Goal: Information Seeking & Learning: Learn about a topic

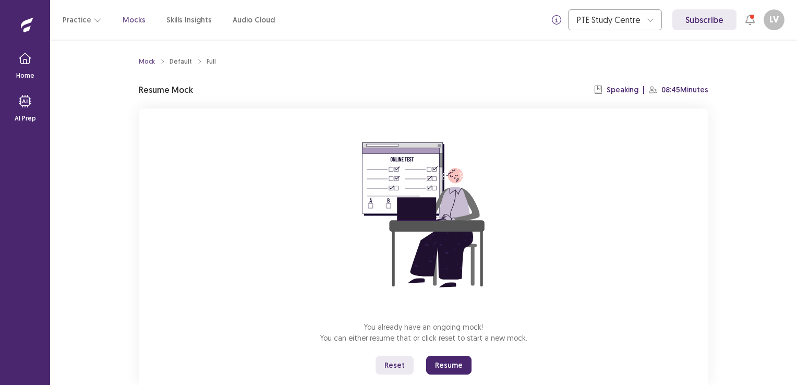
click at [398, 363] on button "Reset" at bounding box center [394, 365] width 38 height 19
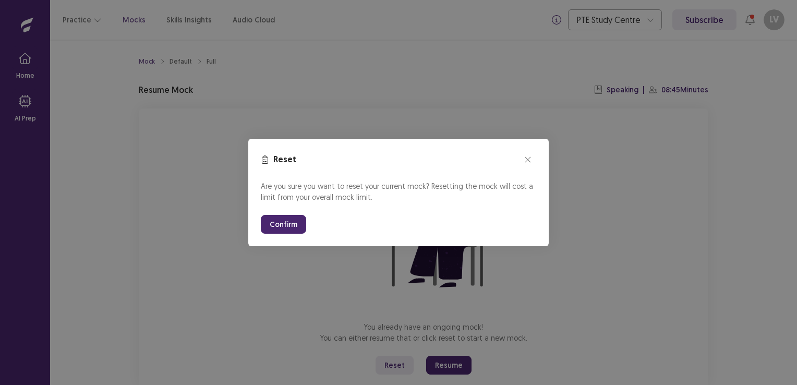
click at [275, 221] on button "Confirm" at bounding box center [283, 224] width 45 height 19
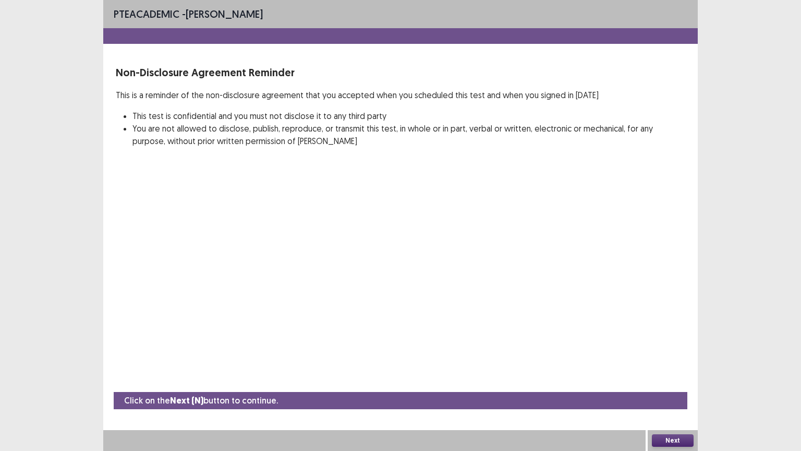
click at [671, 384] on button "Next" at bounding box center [673, 440] width 42 height 13
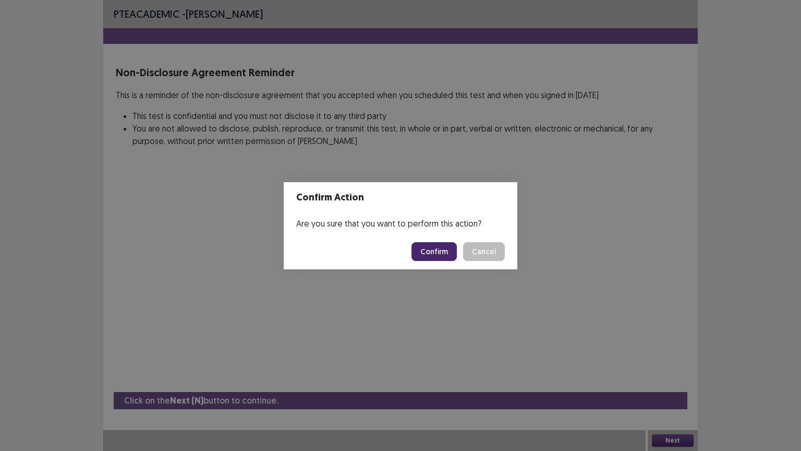
click at [439, 252] on button "Confirm" at bounding box center [433, 251] width 45 height 19
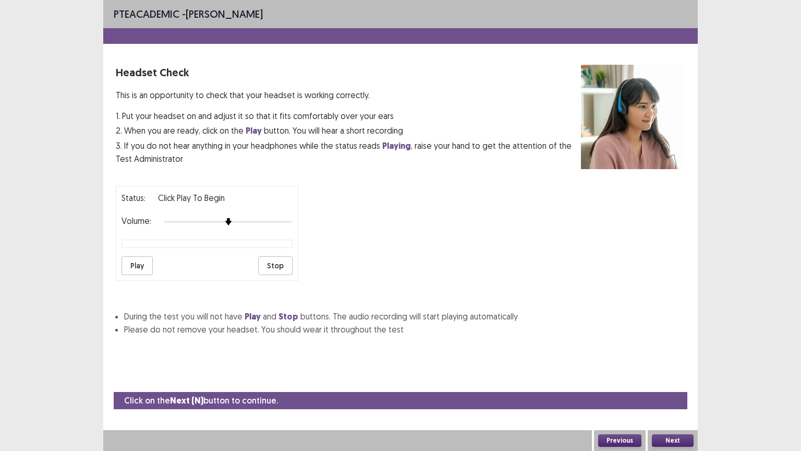
click at [142, 263] on button "Play" at bounding box center [136, 265] width 31 height 19
click at [679, 384] on button "Next" at bounding box center [673, 440] width 42 height 13
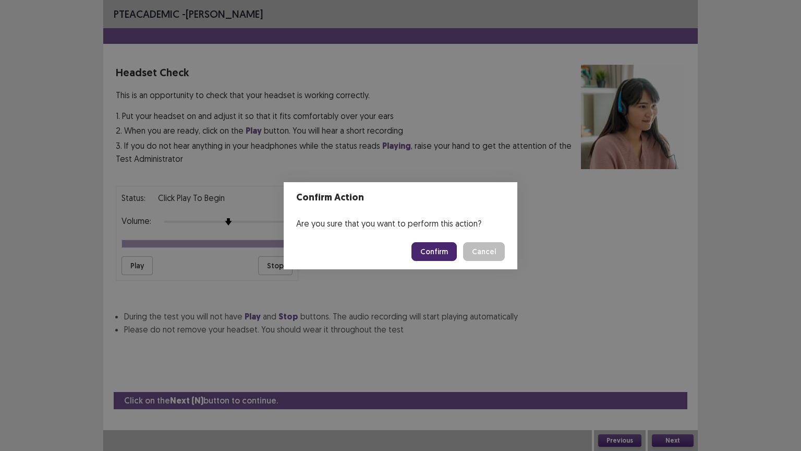
click at [444, 254] on button "Confirm" at bounding box center [433, 251] width 45 height 19
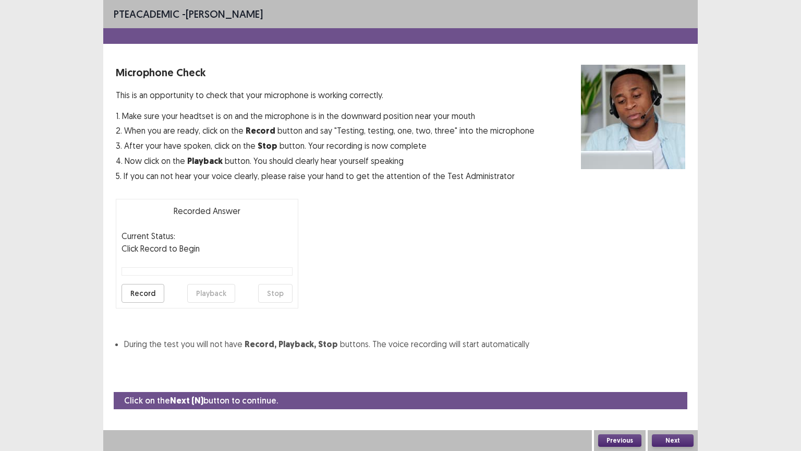
click at [669, 384] on button "Next" at bounding box center [673, 440] width 42 height 13
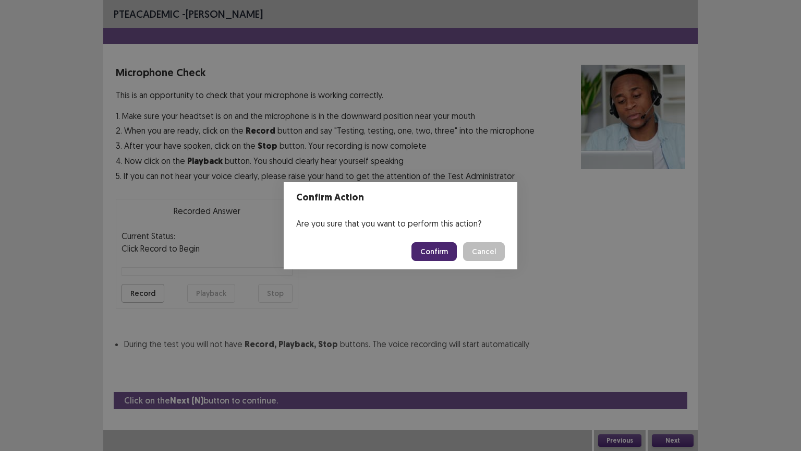
click at [430, 248] on button "Confirm" at bounding box center [433, 251] width 45 height 19
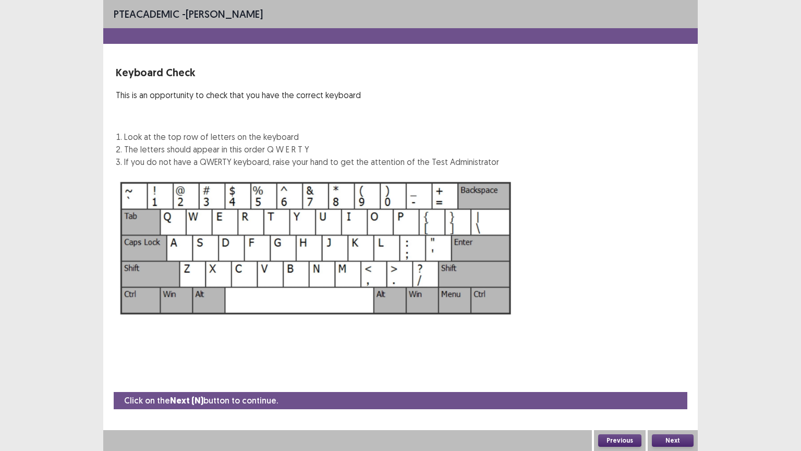
click at [672, 384] on button "Next" at bounding box center [673, 440] width 42 height 13
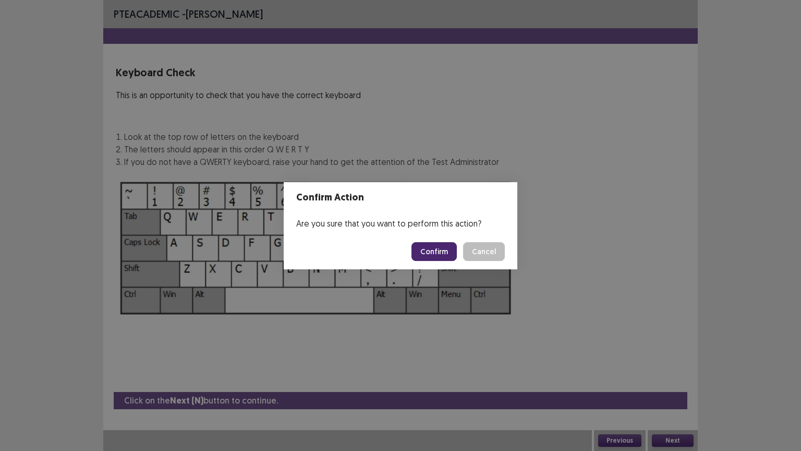
click at [430, 248] on button "Confirm" at bounding box center [433, 251] width 45 height 19
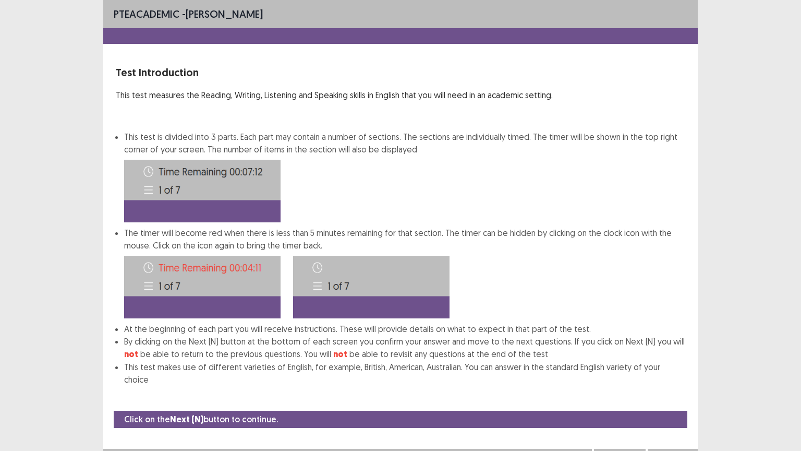
scroll to position [1, 0]
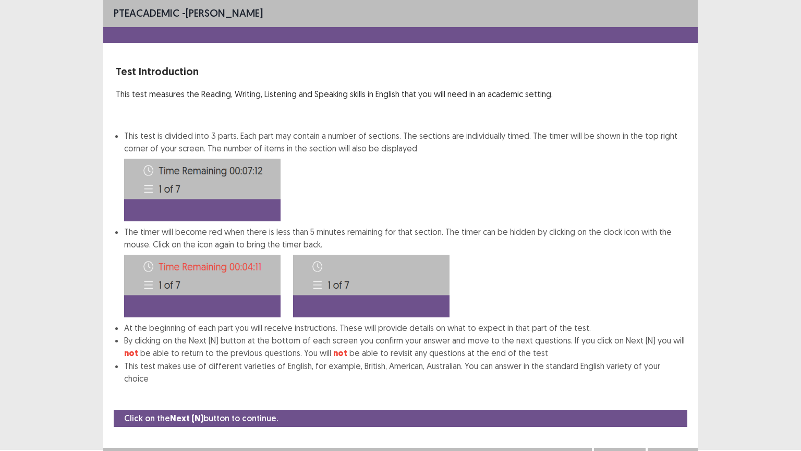
click at [679, 384] on button "Next" at bounding box center [673, 458] width 42 height 13
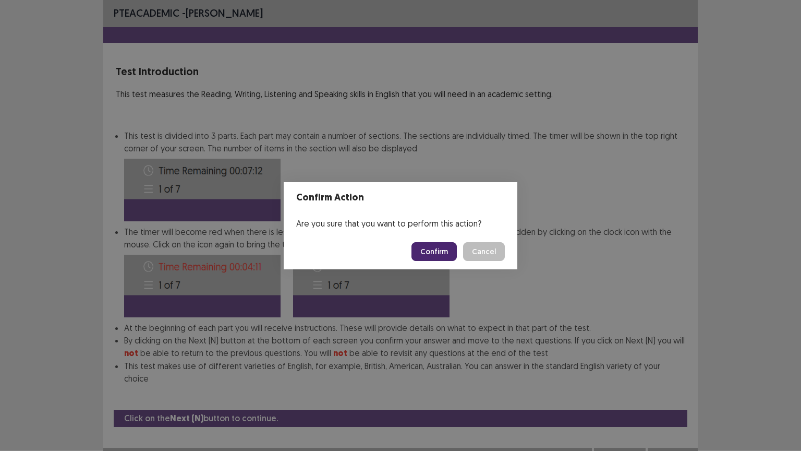
click at [446, 245] on button "Confirm" at bounding box center [433, 251] width 45 height 19
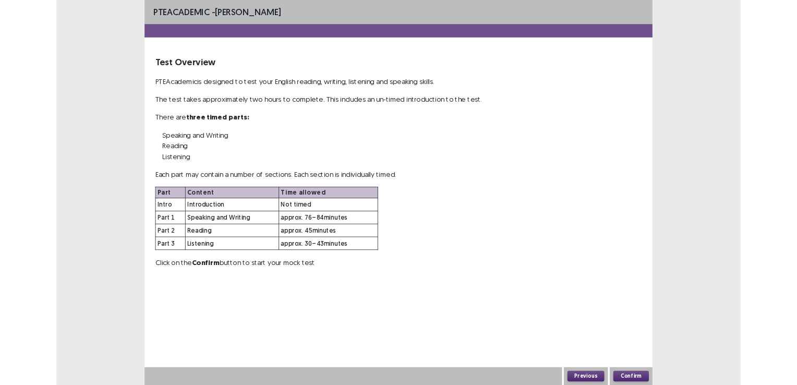
scroll to position [0, 0]
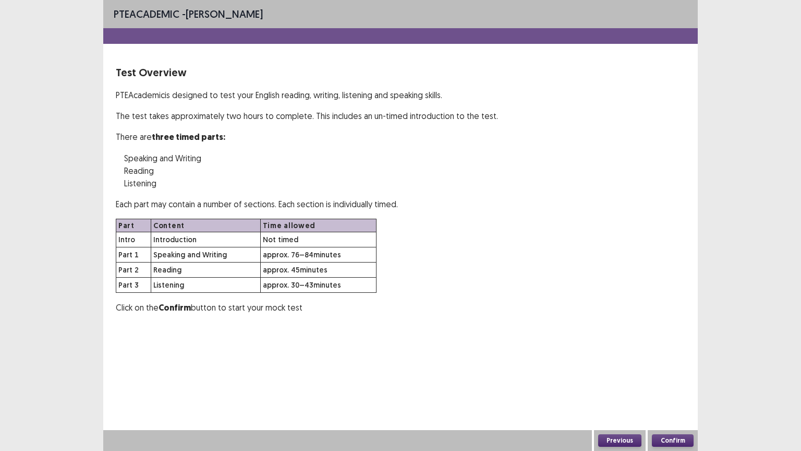
click at [672, 384] on div "Confirm" at bounding box center [673, 440] width 50 height 21
click at [673, 384] on div "Confirm" at bounding box center [673, 440] width 50 height 21
click at [663, 384] on button "Confirm" at bounding box center [673, 440] width 42 height 13
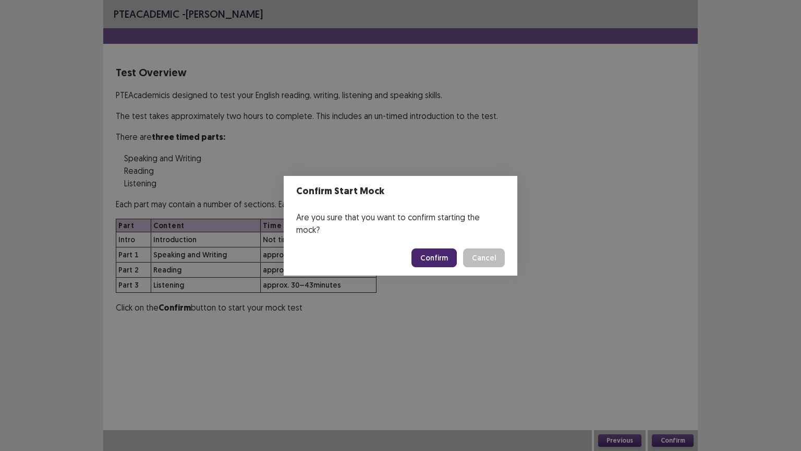
click at [430, 256] on button "Confirm" at bounding box center [433, 257] width 45 height 19
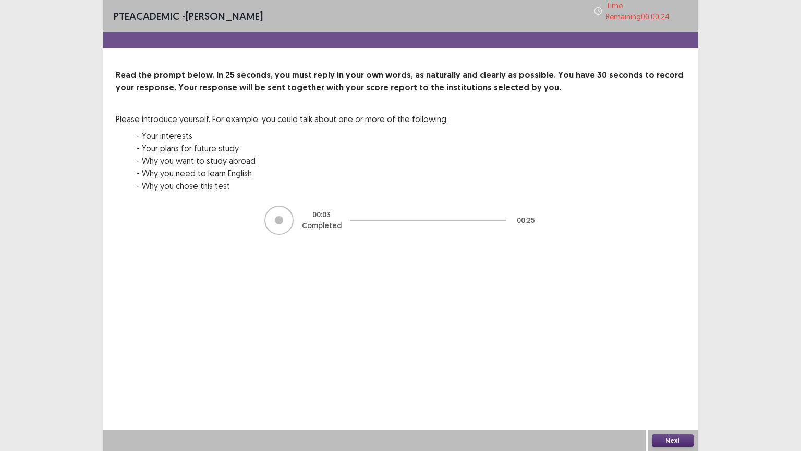
click at [674, 384] on button "Next" at bounding box center [673, 440] width 42 height 13
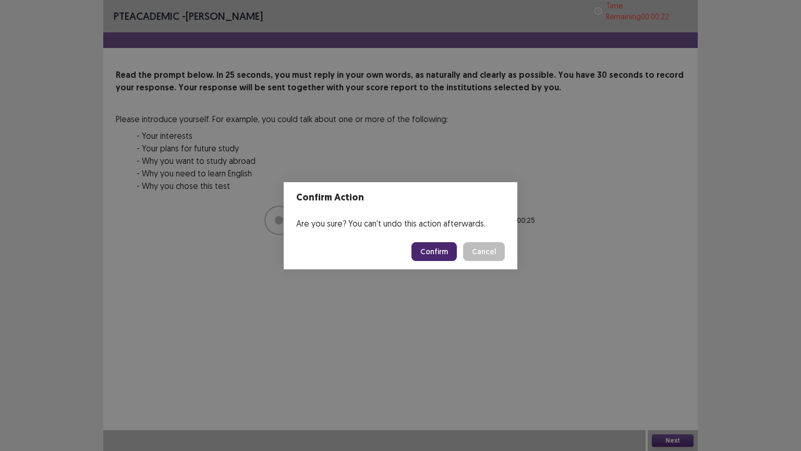
click at [446, 267] on footer "Confirm Cancel" at bounding box center [401, 251] width 234 height 35
click at [434, 246] on button "Confirm" at bounding box center [433, 251] width 45 height 19
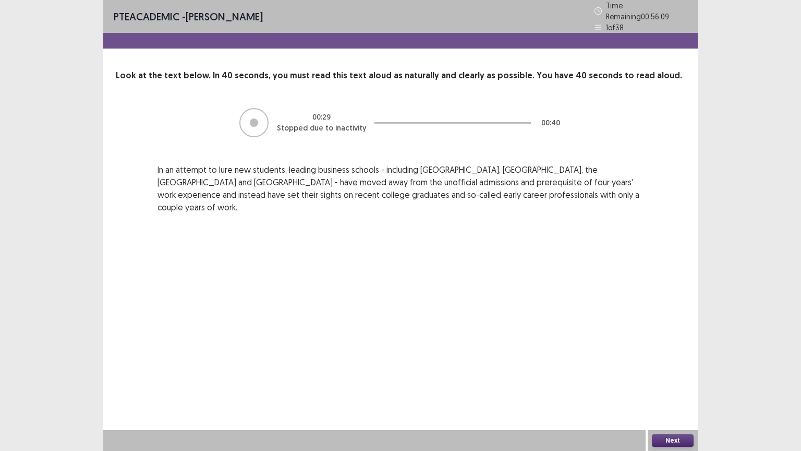
click at [677, 384] on button "Next" at bounding box center [673, 440] width 42 height 13
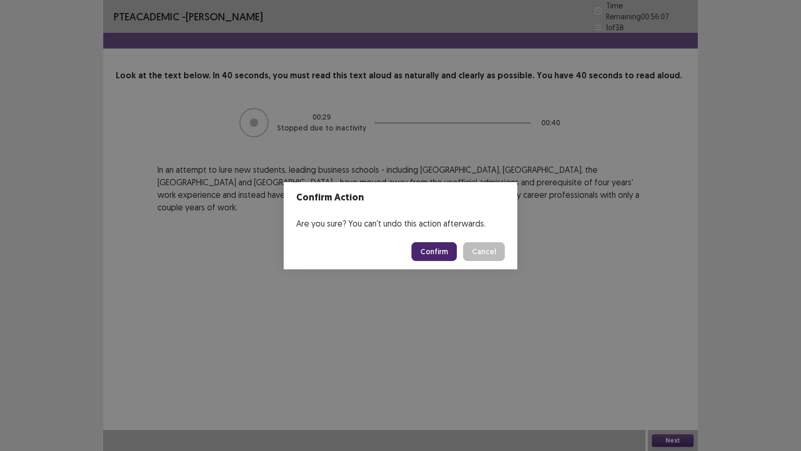
click at [438, 251] on button "Confirm" at bounding box center [433, 251] width 45 height 19
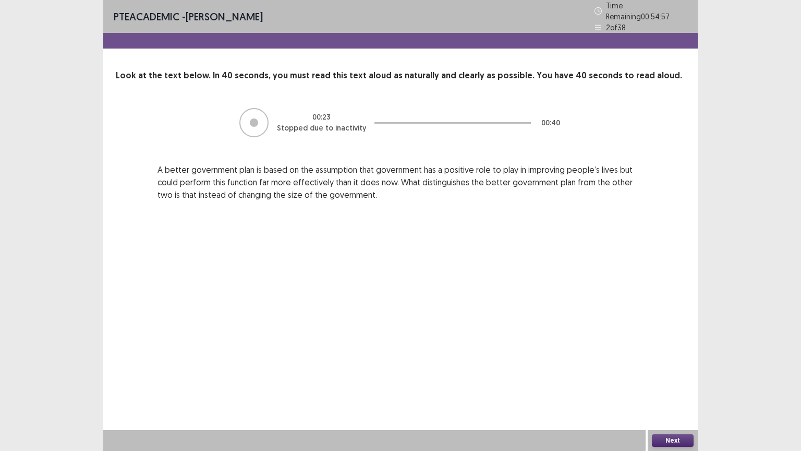
click at [672, 384] on button "Next" at bounding box center [673, 440] width 42 height 13
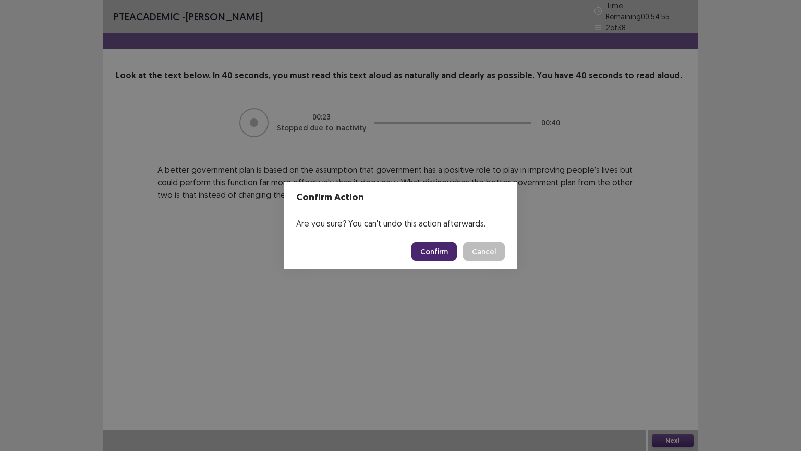
click at [434, 249] on button "Confirm" at bounding box center [433, 251] width 45 height 19
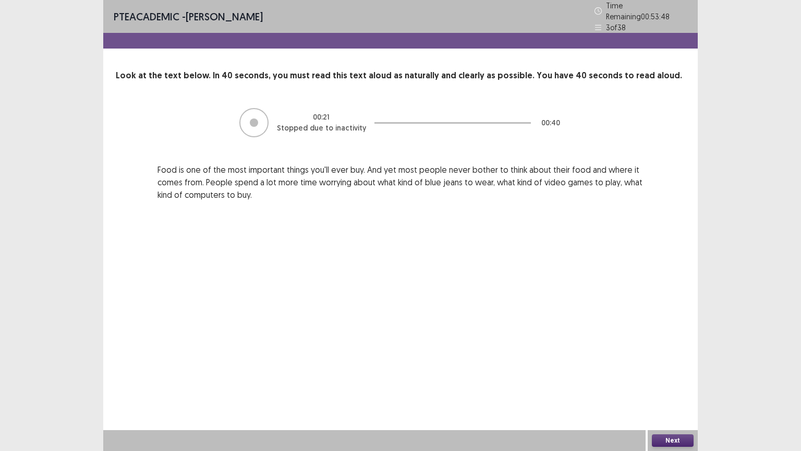
click at [682, 384] on button "Next" at bounding box center [673, 440] width 42 height 13
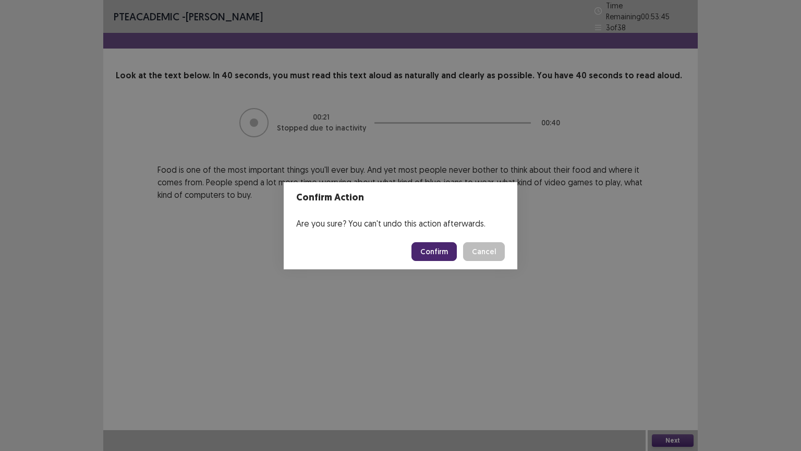
click at [439, 251] on button "Confirm" at bounding box center [433, 251] width 45 height 19
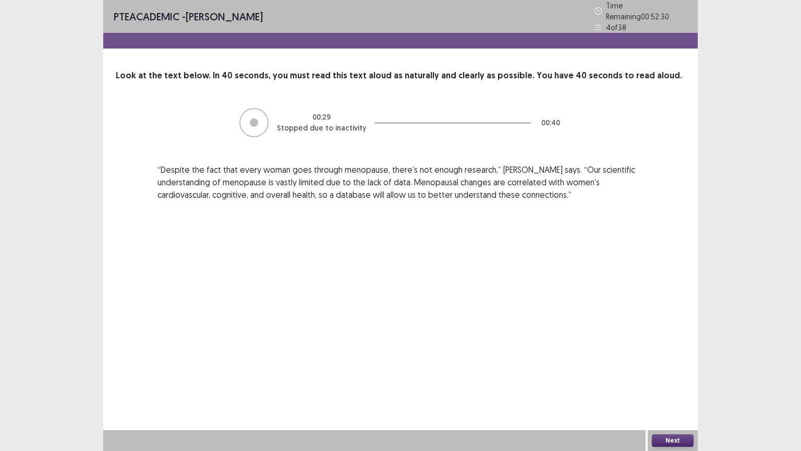
click at [671, 384] on button "Next" at bounding box center [673, 440] width 42 height 13
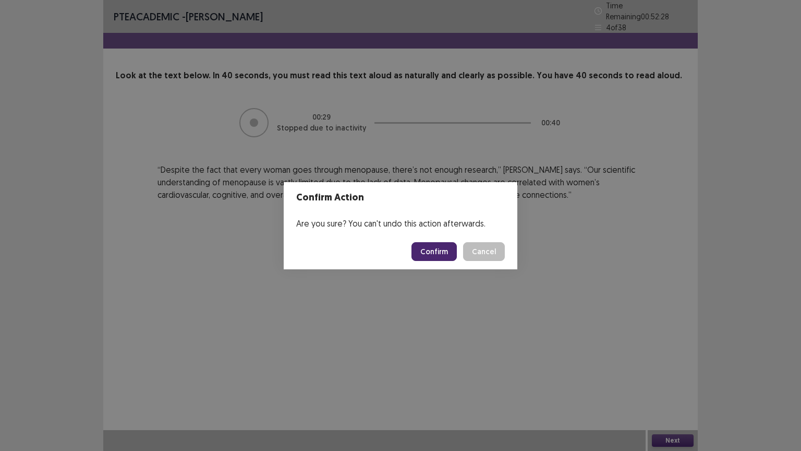
click at [431, 254] on button "Confirm" at bounding box center [433, 251] width 45 height 19
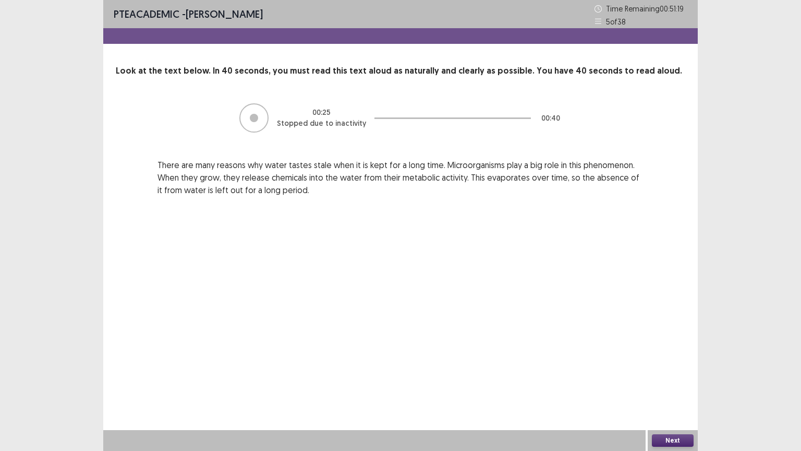
click at [661, 384] on button "Next" at bounding box center [673, 440] width 42 height 13
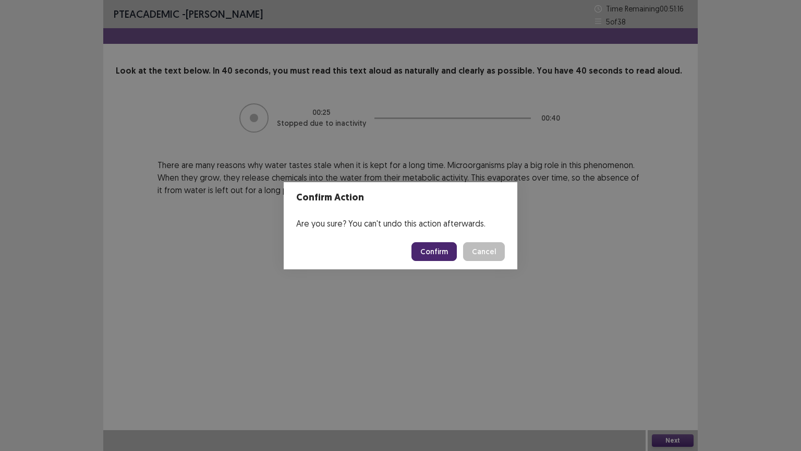
click at [429, 253] on button "Confirm" at bounding box center [433, 251] width 45 height 19
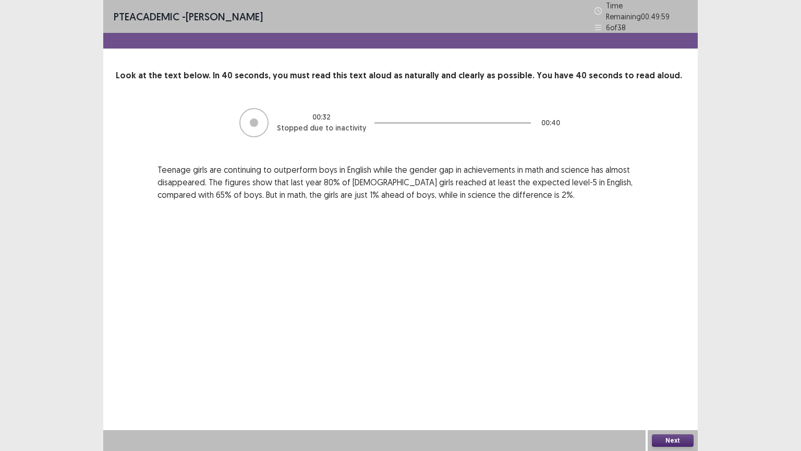
click at [670, 384] on button "Next" at bounding box center [673, 440] width 42 height 13
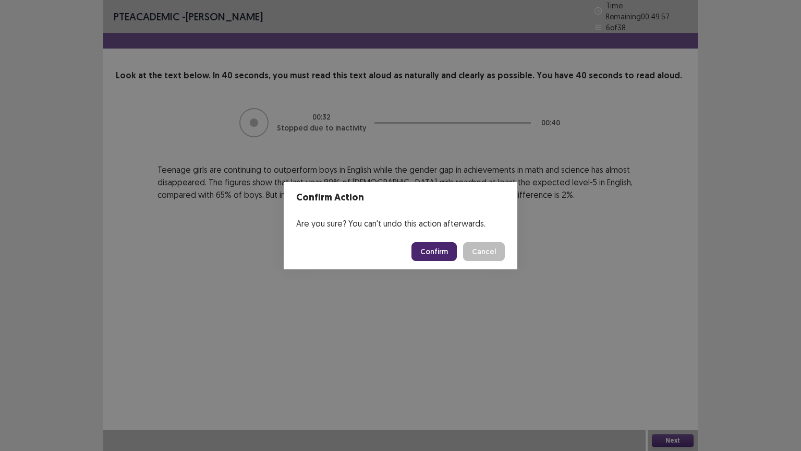
click at [430, 254] on button "Confirm" at bounding box center [433, 251] width 45 height 19
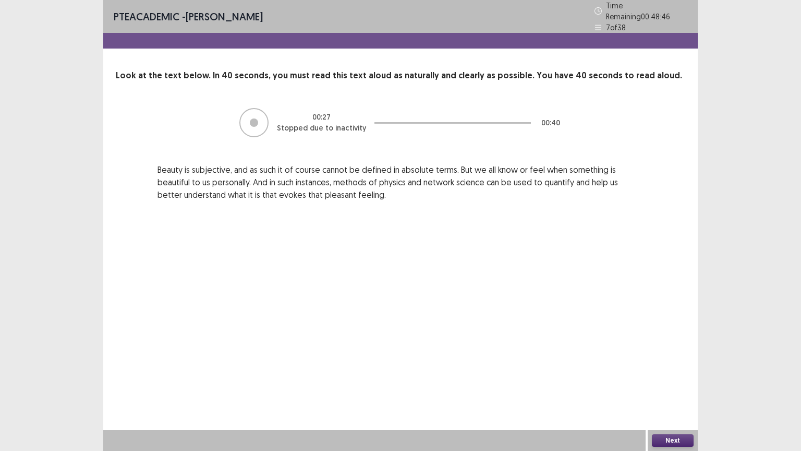
click at [674, 384] on button "Next" at bounding box center [673, 440] width 42 height 13
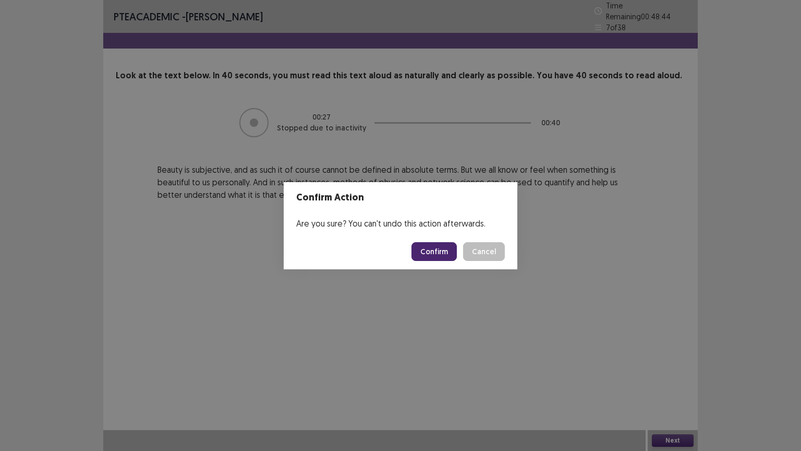
click at [428, 252] on button "Confirm" at bounding box center [433, 251] width 45 height 19
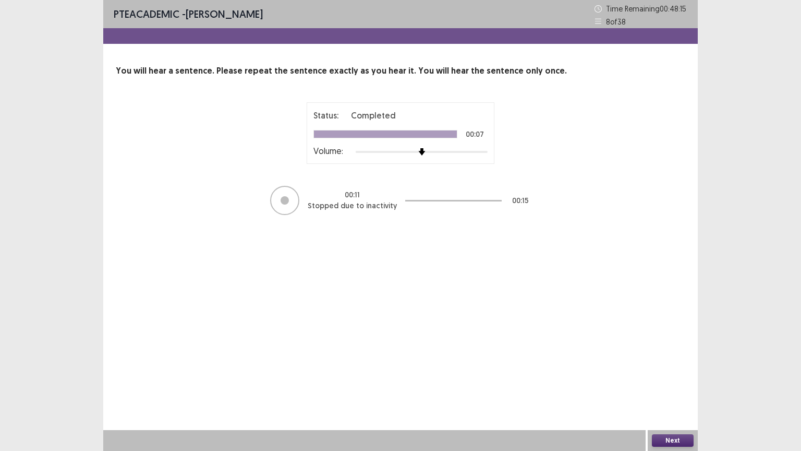
click at [669, 384] on button "Next" at bounding box center [673, 440] width 42 height 13
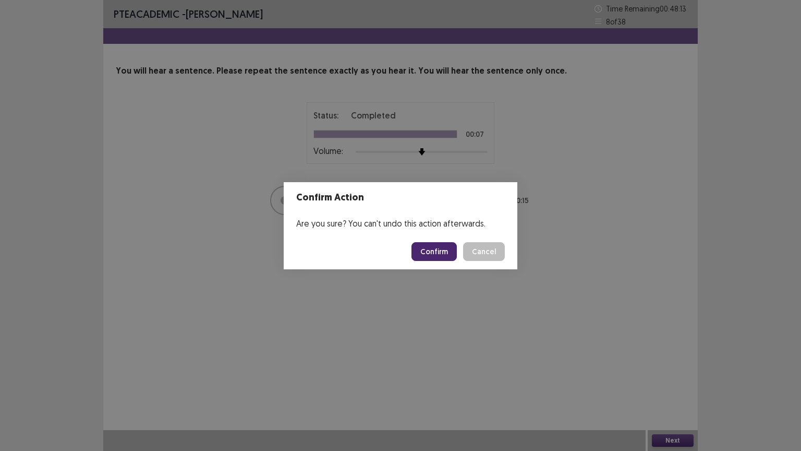
click at [428, 258] on button "Confirm" at bounding box center [433, 251] width 45 height 19
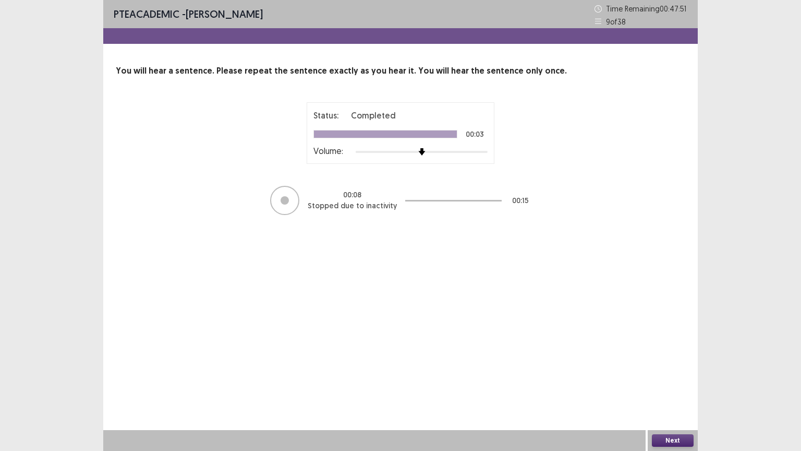
click at [679, 384] on button "Next" at bounding box center [673, 440] width 42 height 13
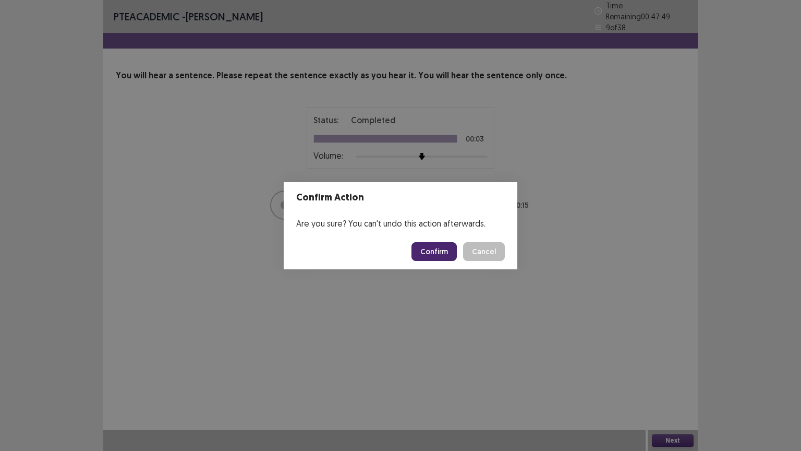
click at [432, 252] on button "Confirm" at bounding box center [433, 251] width 45 height 19
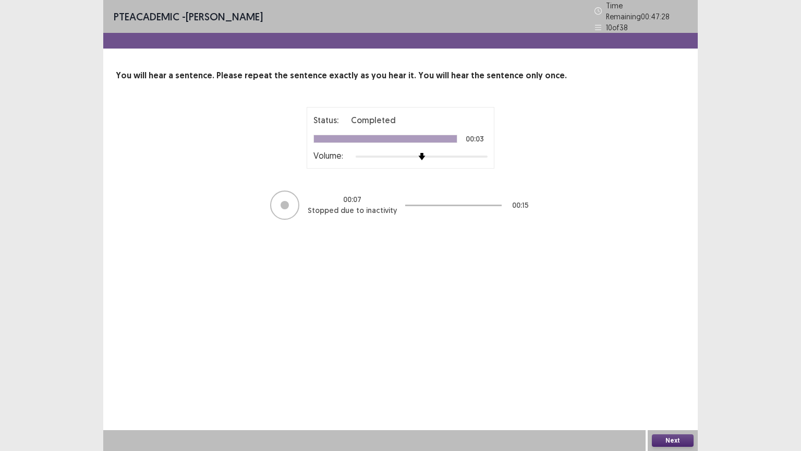
click at [671, 384] on button "Next" at bounding box center [673, 440] width 42 height 13
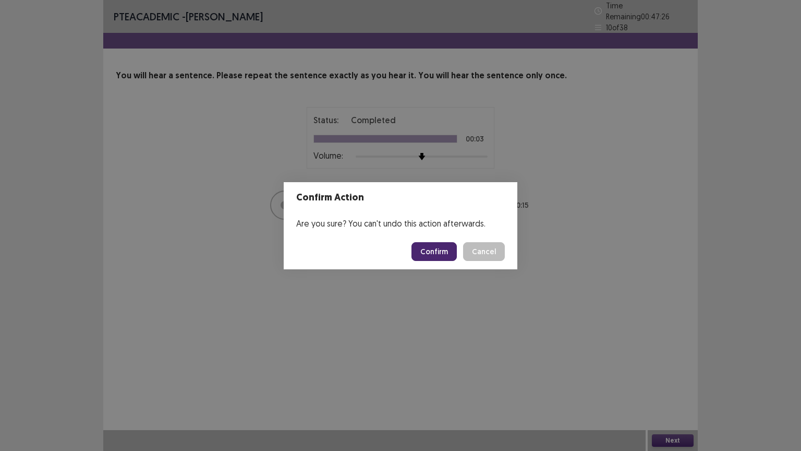
click at [438, 252] on button "Confirm" at bounding box center [433, 251] width 45 height 19
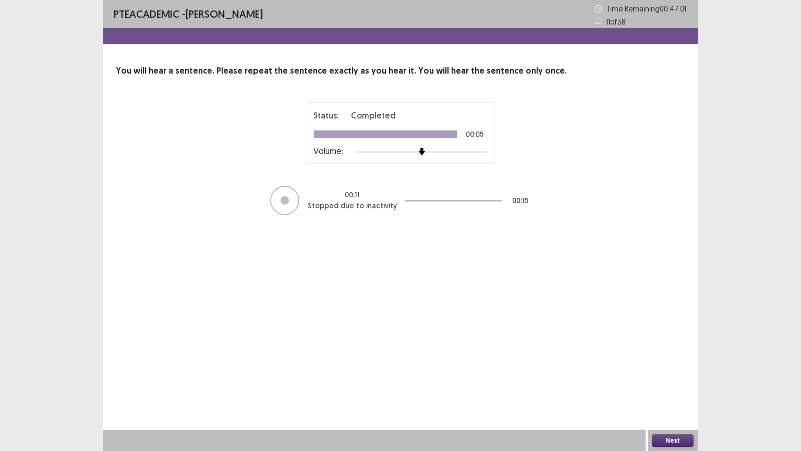
click at [667, 384] on button "Next" at bounding box center [673, 440] width 42 height 13
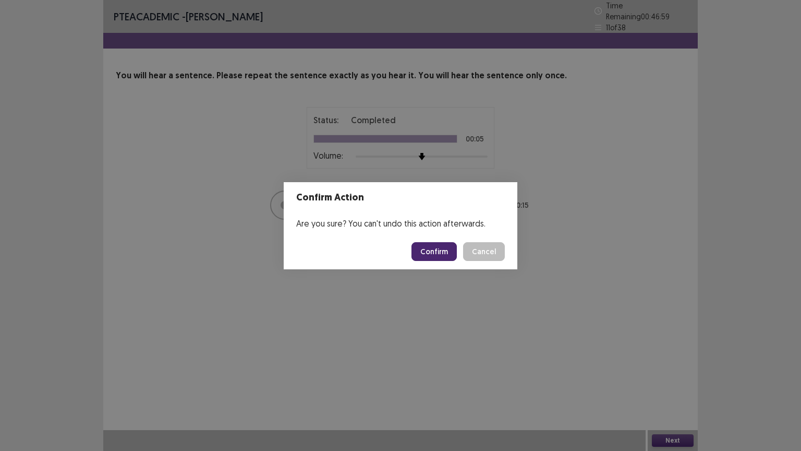
click at [426, 257] on button "Confirm" at bounding box center [433, 251] width 45 height 19
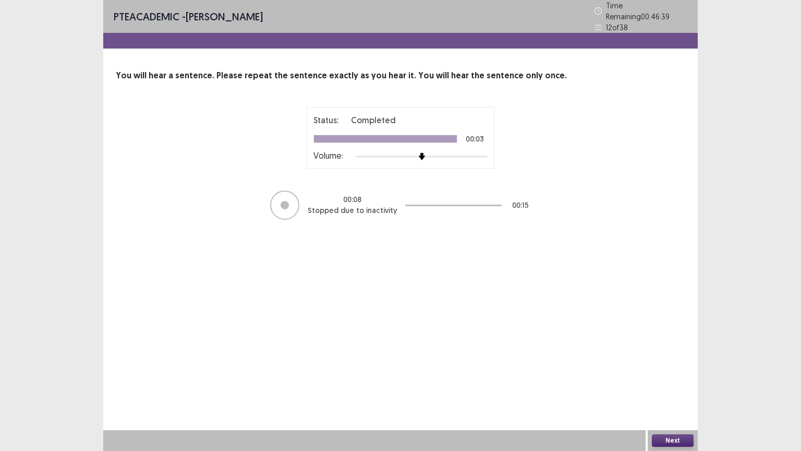
click at [662, 384] on button "Next" at bounding box center [673, 440] width 42 height 13
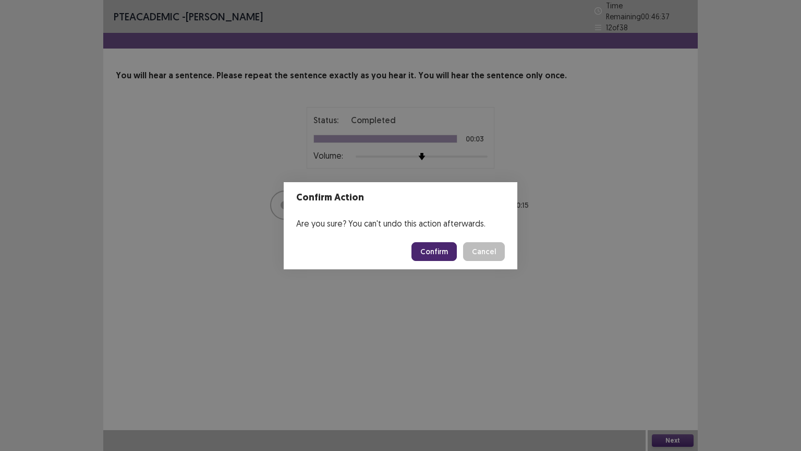
click at [444, 251] on button "Confirm" at bounding box center [433, 251] width 45 height 19
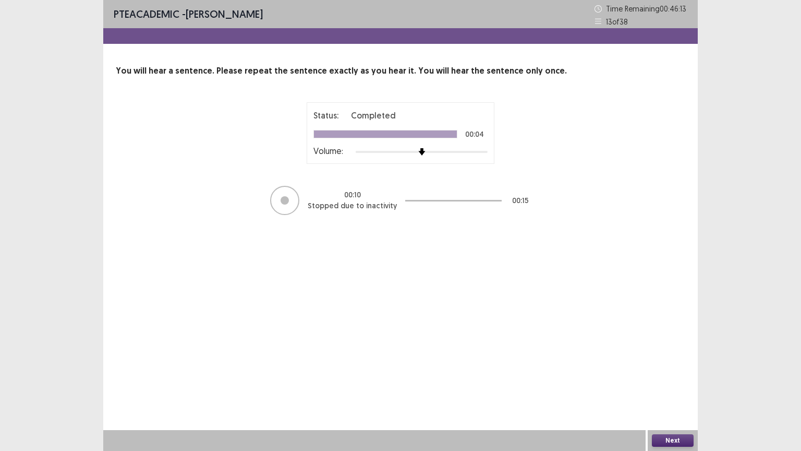
click at [674, 384] on button "Next" at bounding box center [673, 440] width 42 height 13
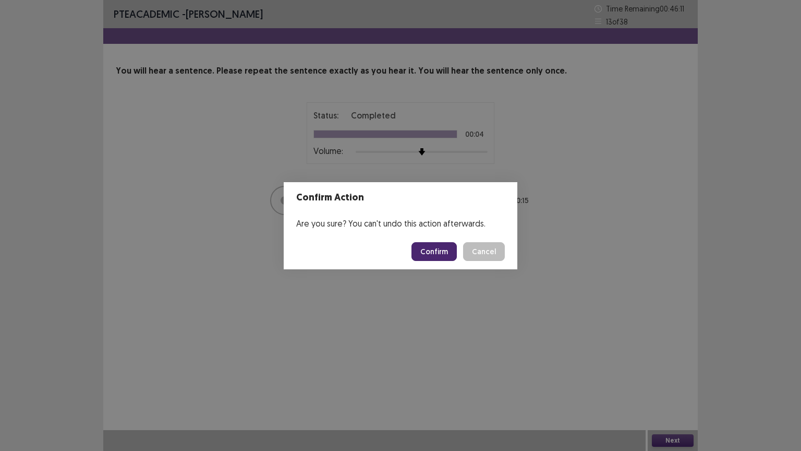
click at [435, 256] on button "Confirm" at bounding box center [433, 251] width 45 height 19
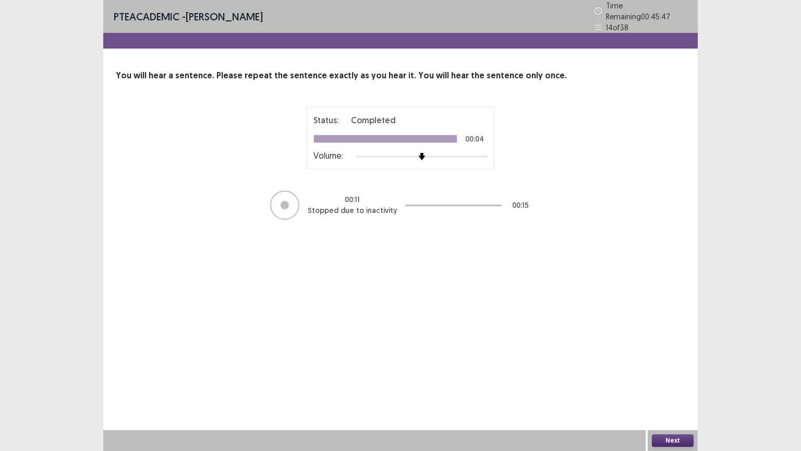
click at [676, 384] on button "Next" at bounding box center [673, 440] width 42 height 13
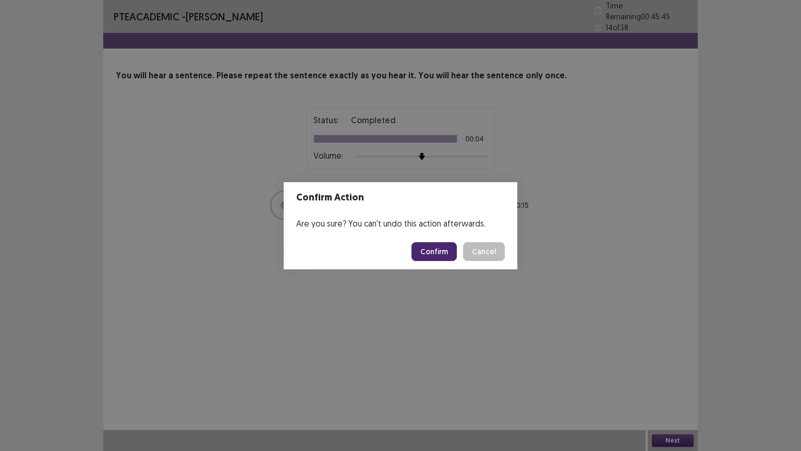
click at [427, 251] on button "Confirm" at bounding box center [433, 251] width 45 height 19
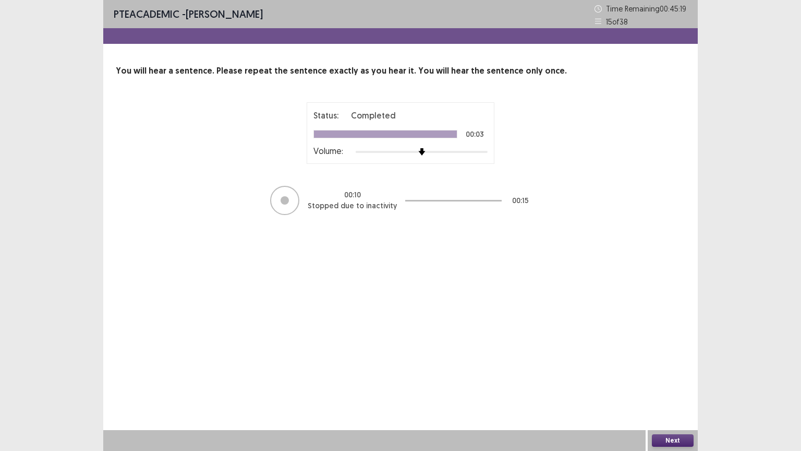
click at [661, 384] on button "Next" at bounding box center [673, 440] width 42 height 13
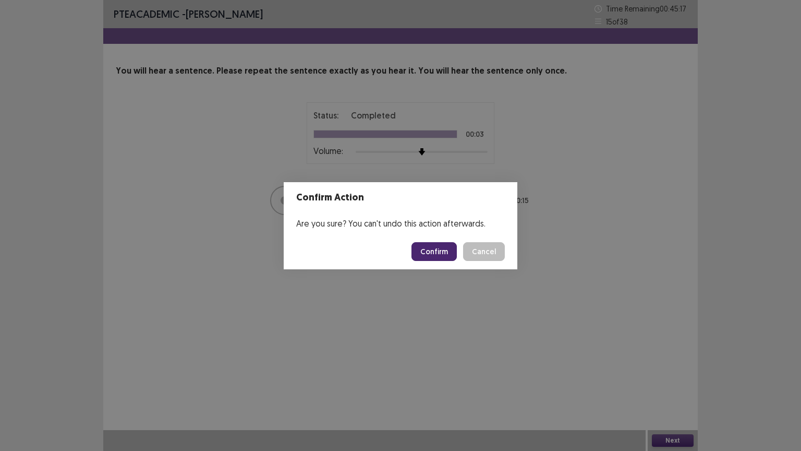
click at [428, 253] on button "Confirm" at bounding box center [433, 251] width 45 height 19
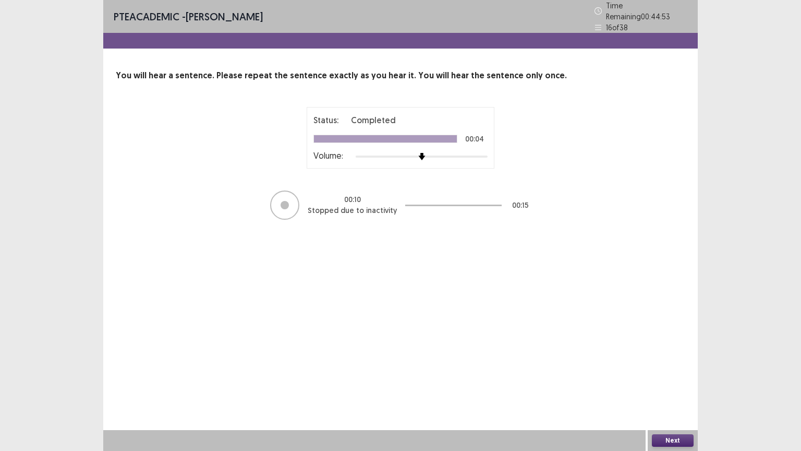
click at [671, 384] on button "Next" at bounding box center [673, 440] width 42 height 13
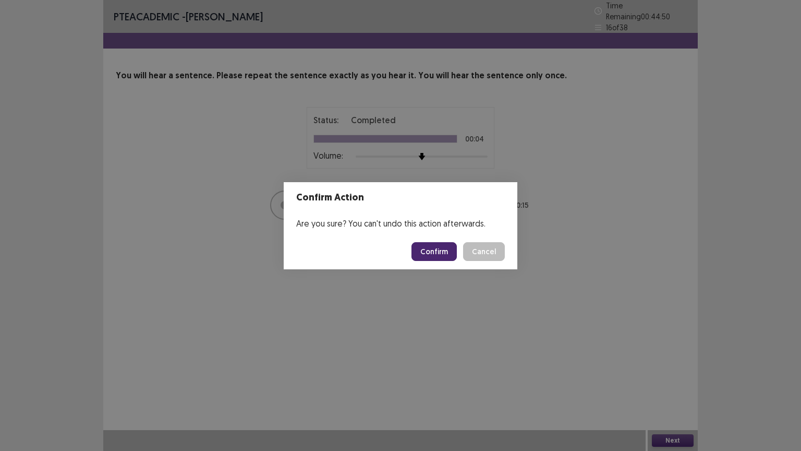
click at [435, 251] on button "Confirm" at bounding box center [433, 251] width 45 height 19
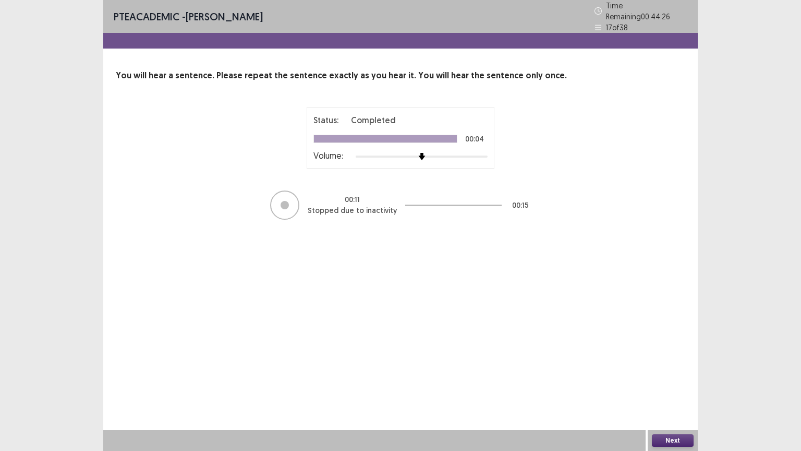
click at [671, 384] on button "Next" at bounding box center [673, 440] width 42 height 13
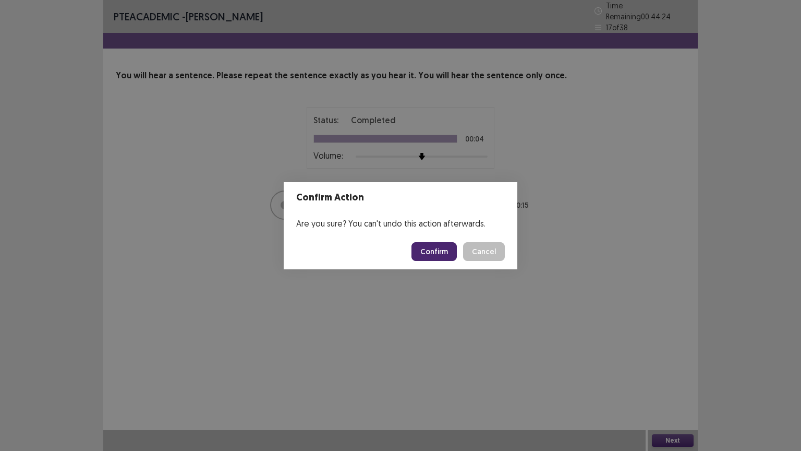
click at [443, 253] on button "Confirm" at bounding box center [433, 251] width 45 height 19
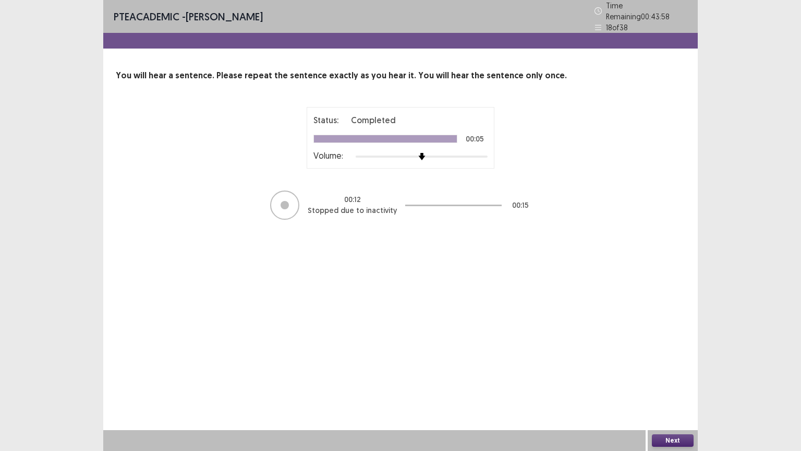
click at [666, 384] on button "Next" at bounding box center [673, 440] width 42 height 13
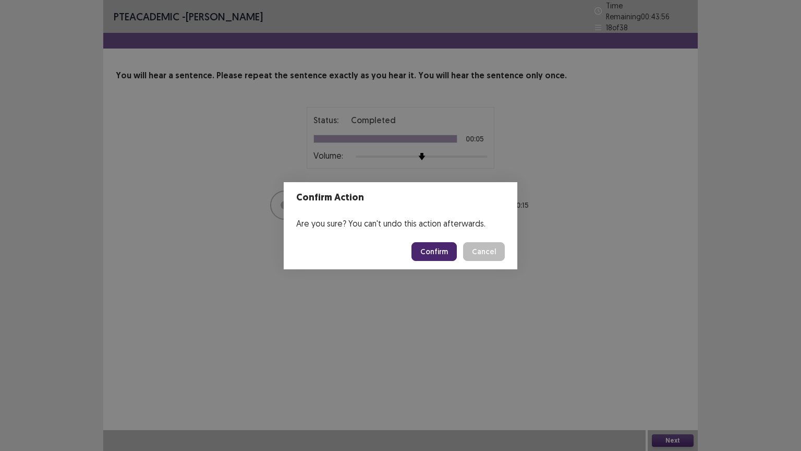
click at [430, 252] on button "Confirm" at bounding box center [433, 251] width 45 height 19
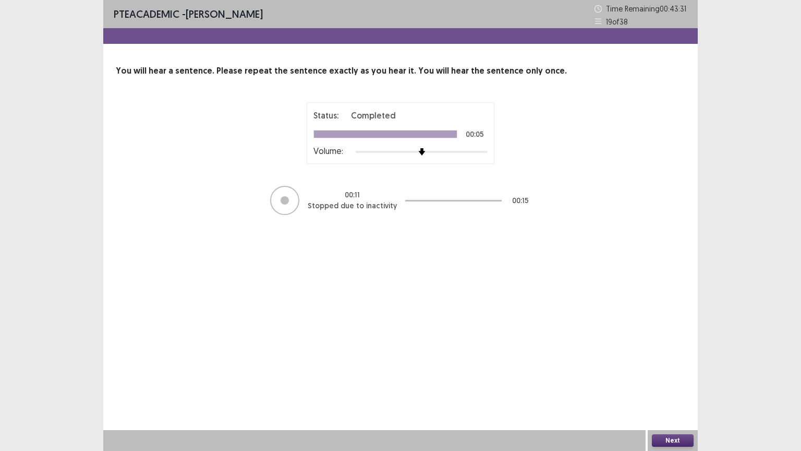
click at [678, 384] on button "Next" at bounding box center [673, 440] width 42 height 13
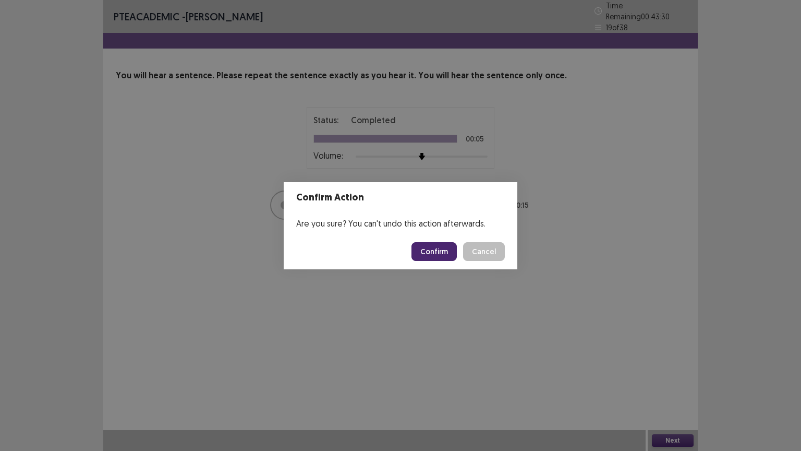
click at [433, 252] on button "Confirm" at bounding box center [433, 251] width 45 height 19
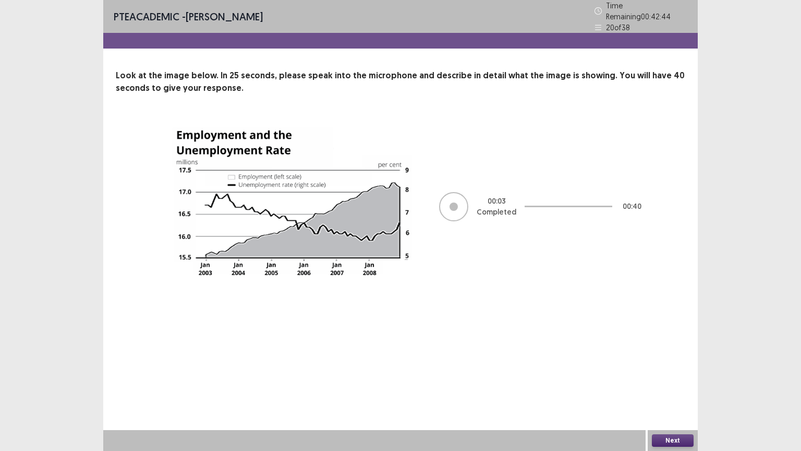
click at [675, 384] on button "Next" at bounding box center [673, 440] width 42 height 13
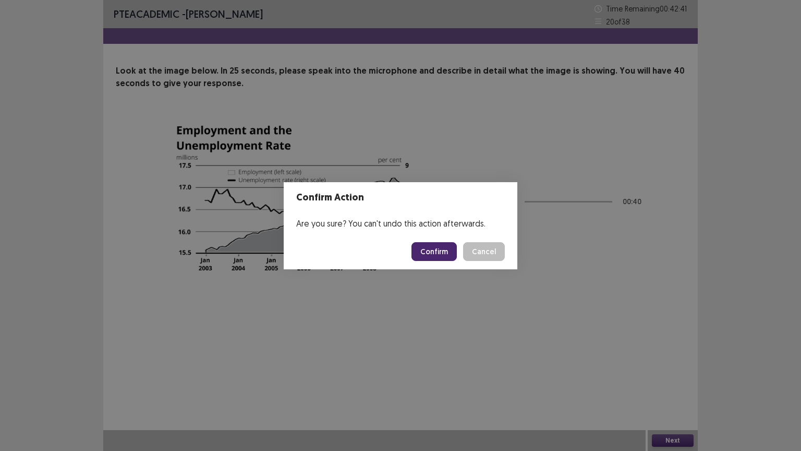
click at [424, 251] on button "Confirm" at bounding box center [433, 251] width 45 height 19
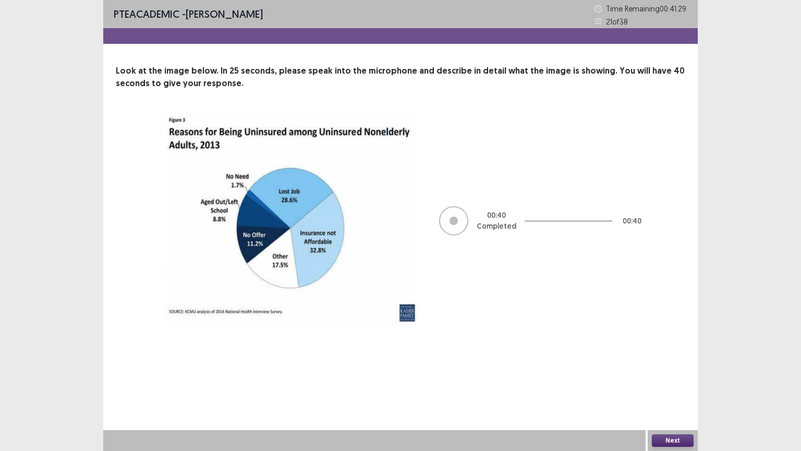
click at [678, 384] on button "Next" at bounding box center [673, 440] width 42 height 13
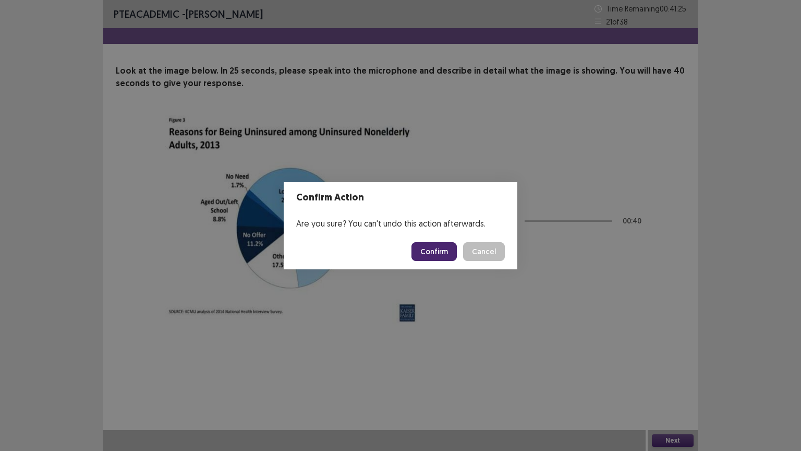
click at [423, 250] on button "Confirm" at bounding box center [433, 251] width 45 height 19
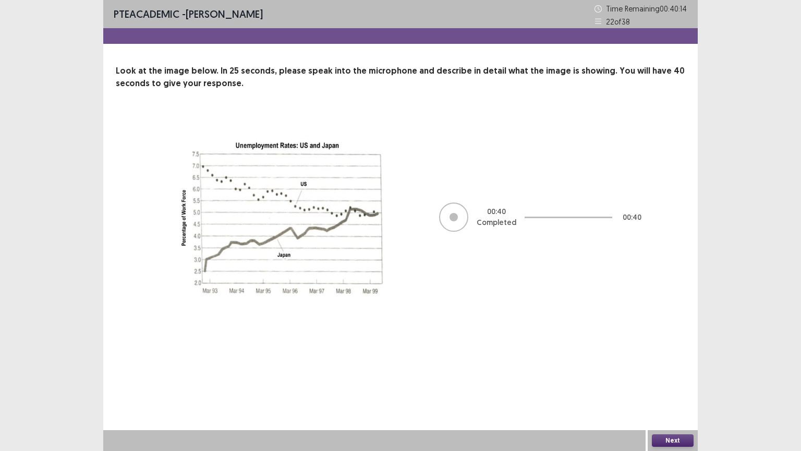
click at [671, 384] on button "Next" at bounding box center [673, 440] width 42 height 13
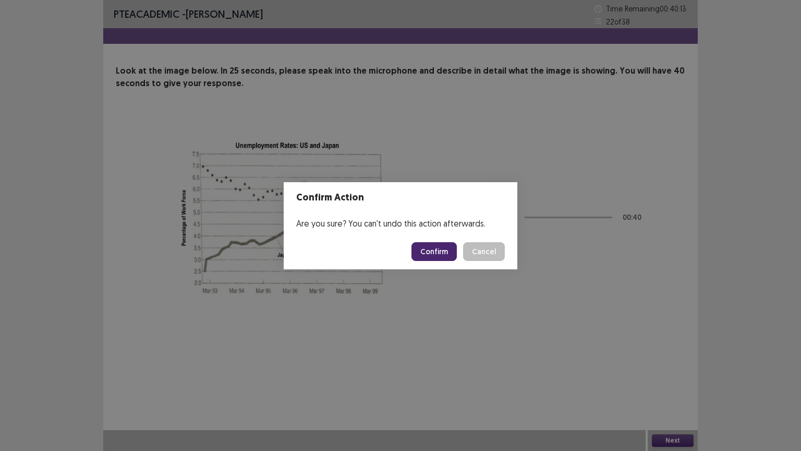
click at [431, 252] on button "Confirm" at bounding box center [433, 251] width 45 height 19
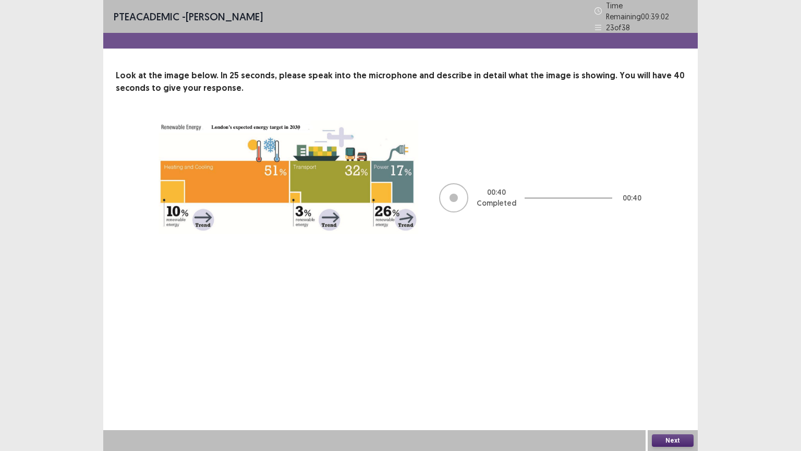
click at [675, 384] on button "Next" at bounding box center [673, 440] width 42 height 13
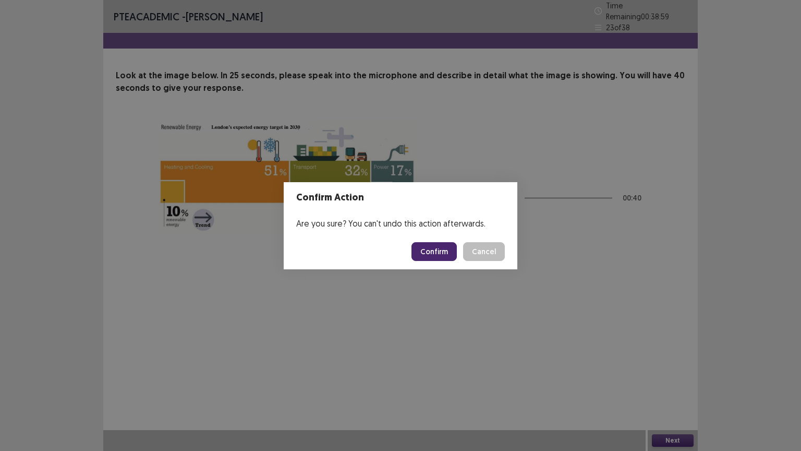
click at [432, 247] on button "Confirm" at bounding box center [433, 251] width 45 height 19
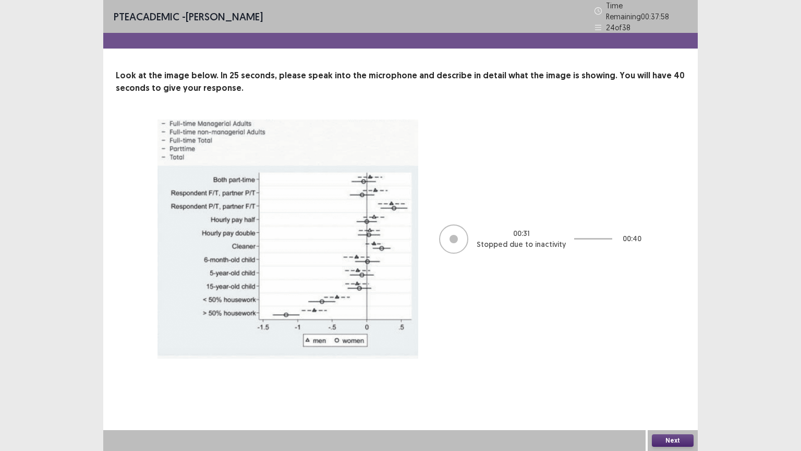
click at [675, 384] on button "Next" at bounding box center [673, 440] width 42 height 13
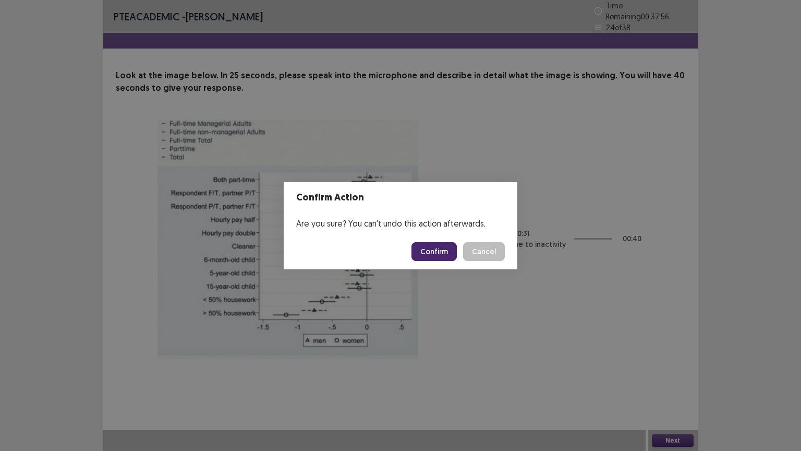
click at [428, 253] on button "Confirm" at bounding box center [433, 251] width 45 height 19
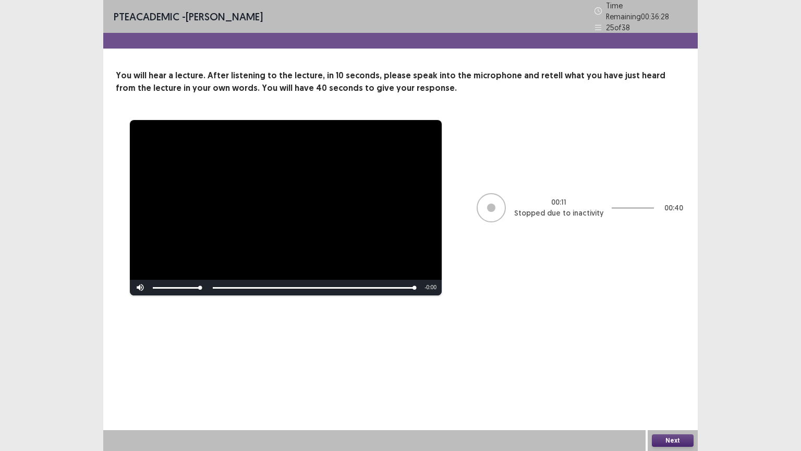
click at [678, 384] on button "Next" at bounding box center [673, 440] width 42 height 13
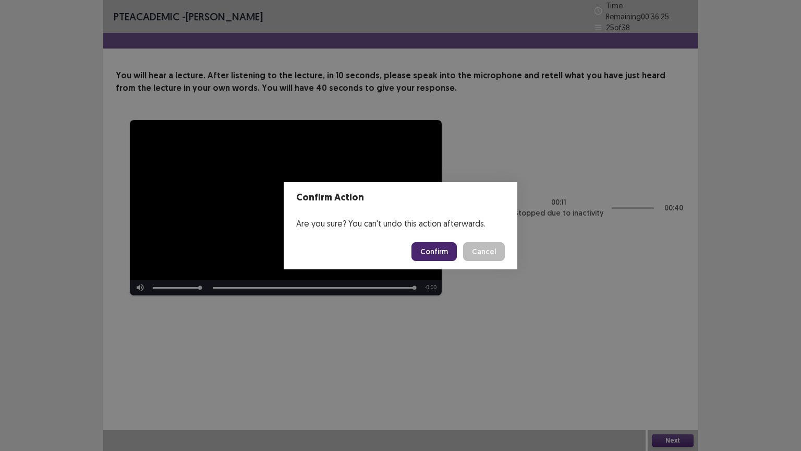
click at [435, 253] on button "Confirm" at bounding box center [433, 251] width 45 height 19
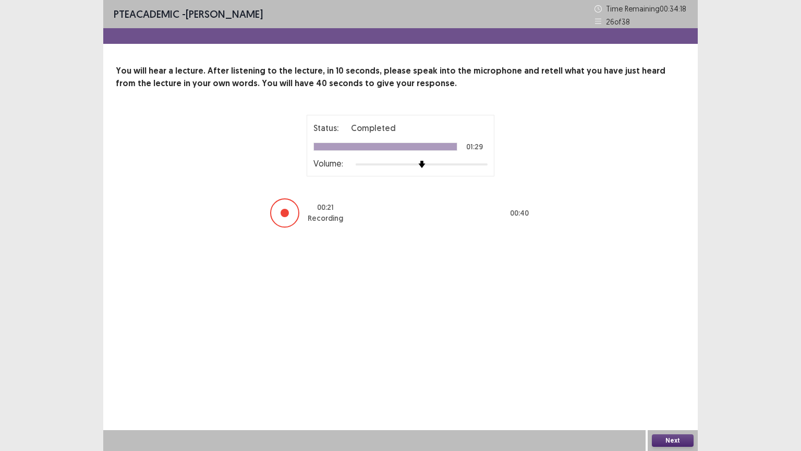
click at [672, 384] on button "Next" at bounding box center [673, 440] width 42 height 13
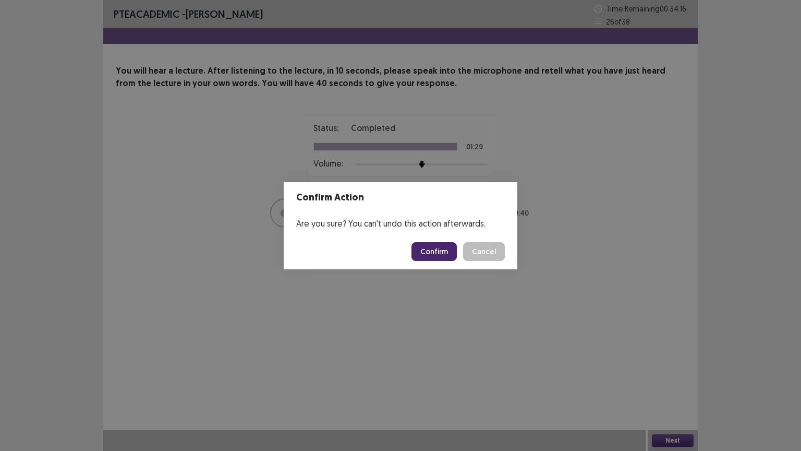
click at [428, 248] on button "Confirm" at bounding box center [433, 251] width 45 height 19
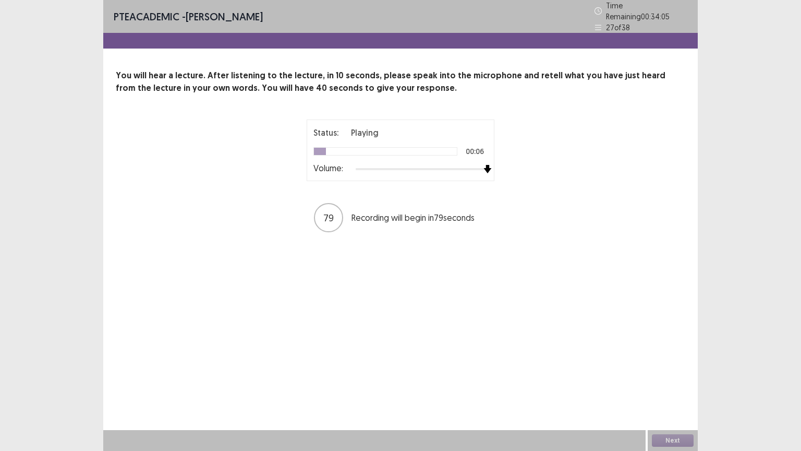
click at [486, 167] on img at bounding box center [487, 169] width 8 height 8
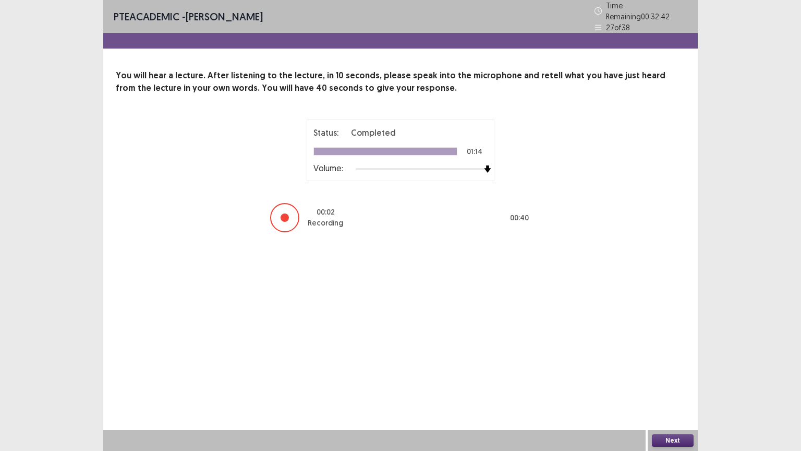
click at [654, 384] on button "Next" at bounding box center [673, 440] width 42 height 13
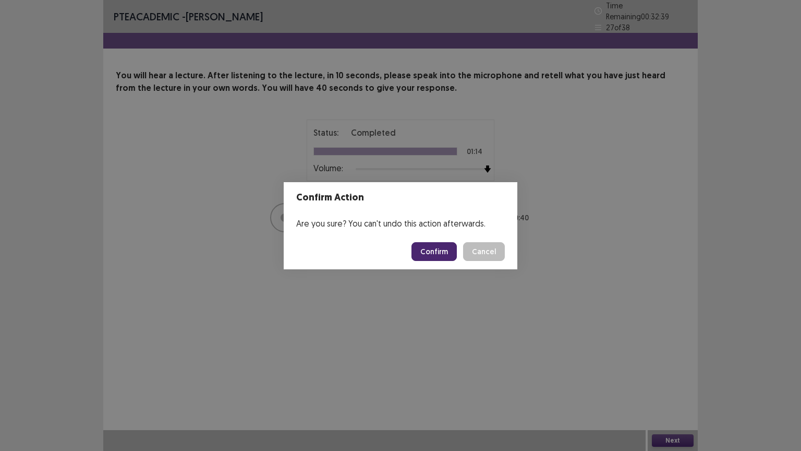
click at [430, 251] on button "Confirm" at bounding box center [433, 251] width 45 height 19
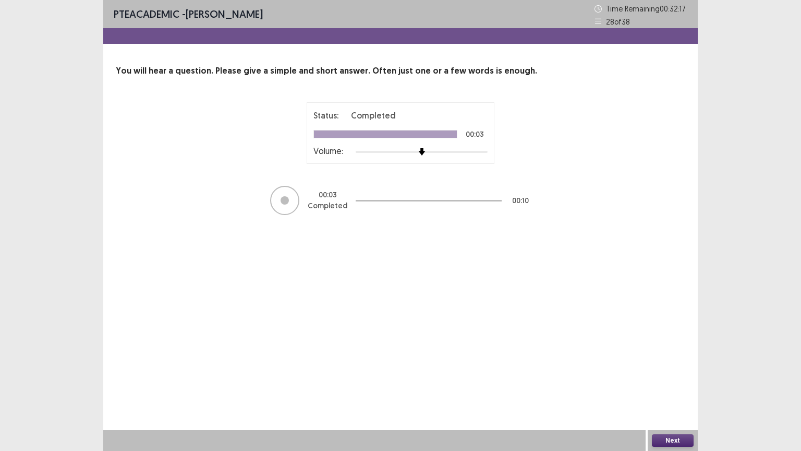
click at [665, 384] on button "Next" at bounding box center [673, 440] width 42 height 13
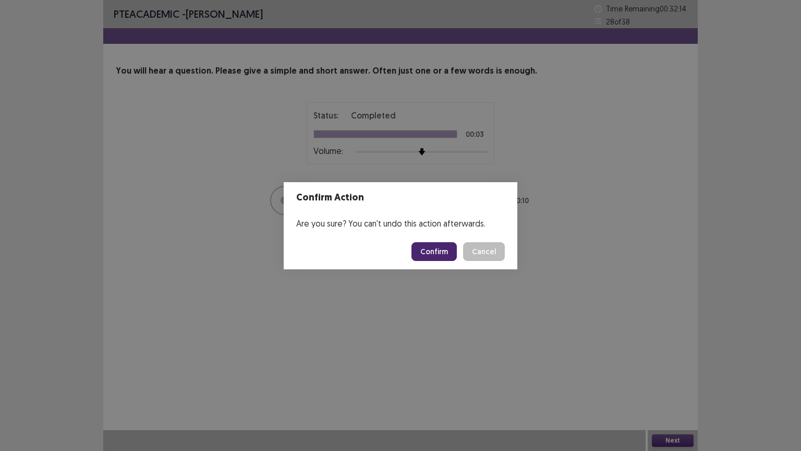
click at [435, 249] on button "Confirm" at bounding box center [433, 251] width 45 height 19
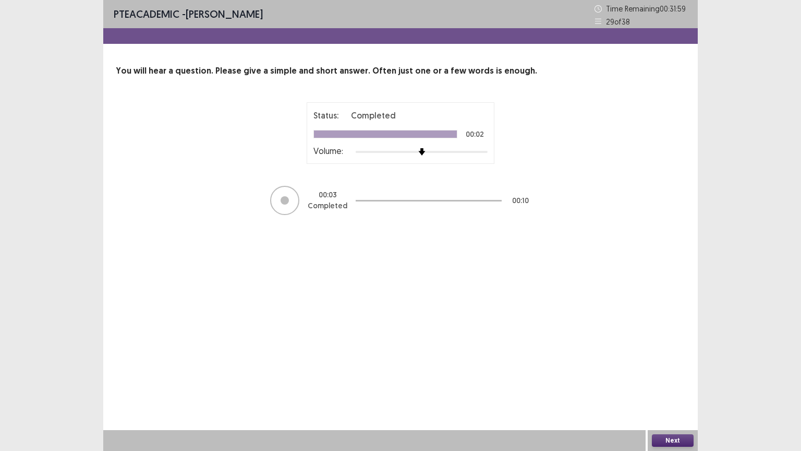
click at [672, 384] on button "Next" at bounding box center [673, 440] width 42 height 13
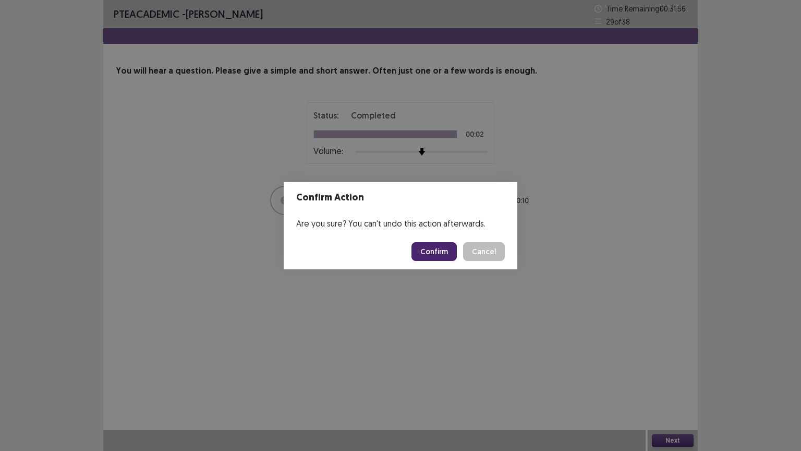
click at [444, 254] on button "Confirm" at bounding box center [433, 251] width 45 height 19
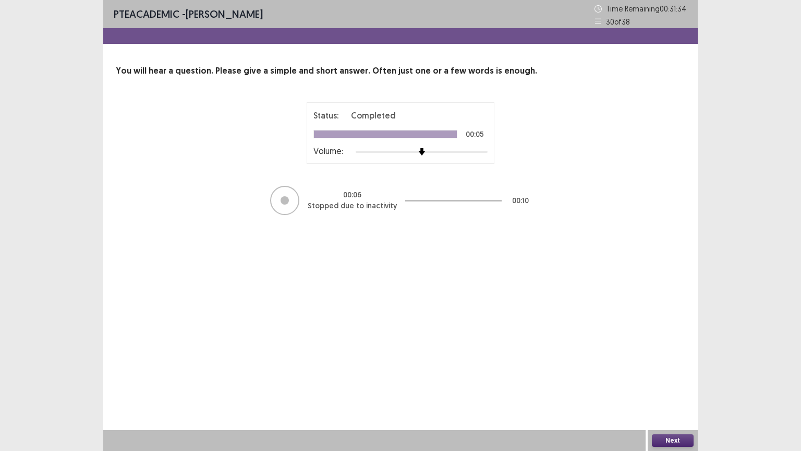
click at [661, 384] on button "Next" at bounding box center [673, 440] width 42 height 13
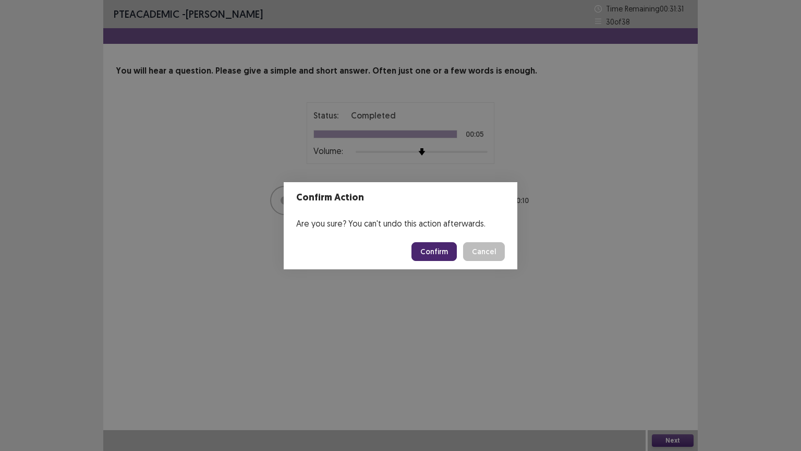
click at [425, 250] on button "Confirm" at bounding box center [433, 251] width 45 height 19
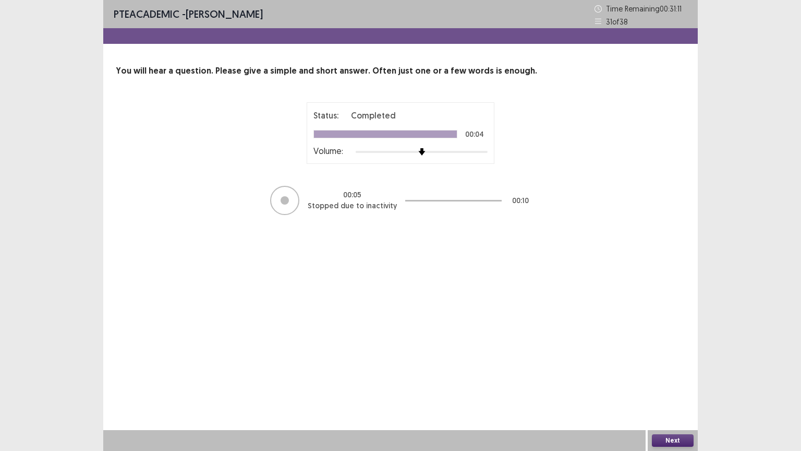
click at [670, 384] on button "Next" at bounding box center [673, 440] width 42 height 13
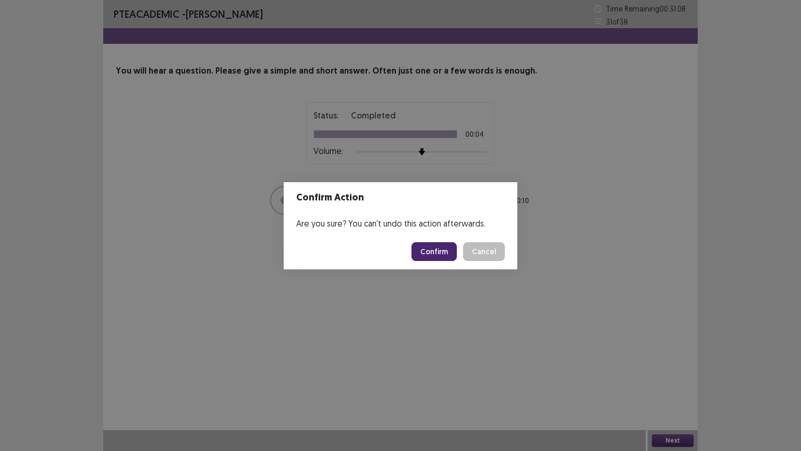
click at [446, 244] on button "Confirm" at bounding box center [433, 251] width 45 height 19
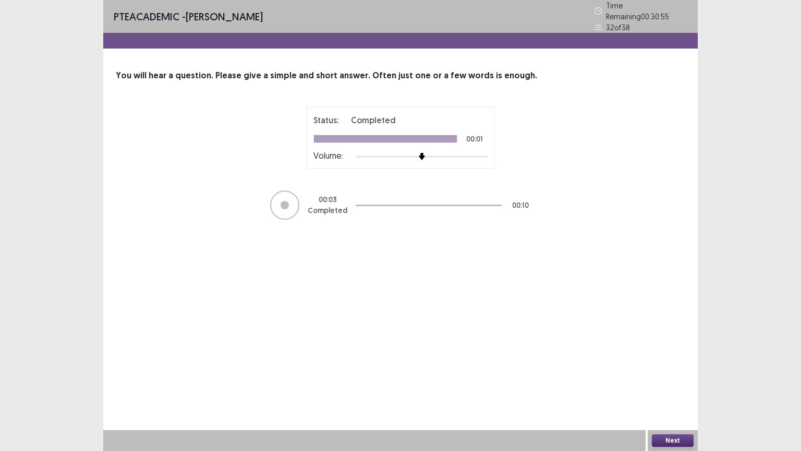
click at [663, 384] on button "Next" at bounding box center [673, 440] width 42 height 13
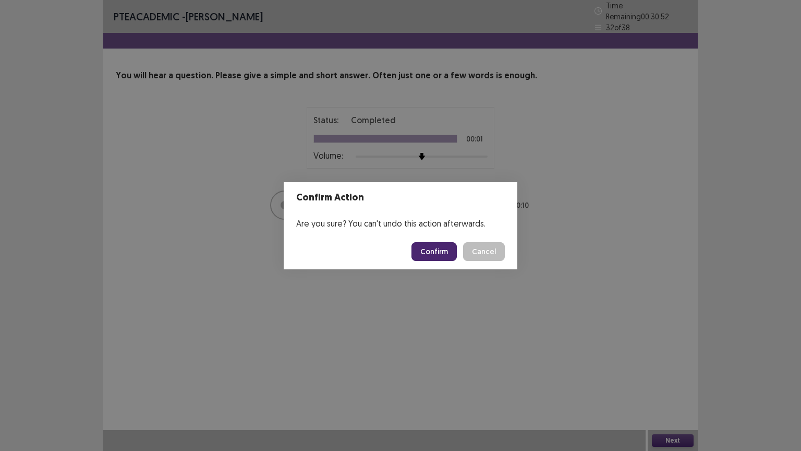
click at [430, 259] on button "Confirm" at bounding box center [433, 251] width 45 height 19
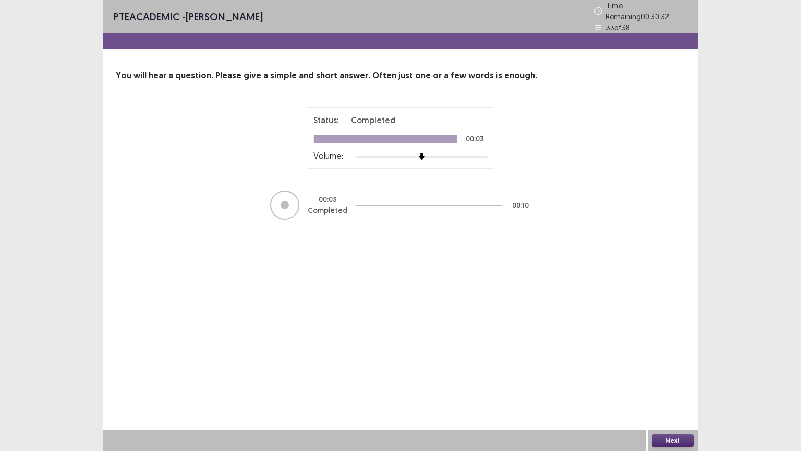
click at [677, 384] on button "Next" at bounding box center [673, 440] width 42 height 13
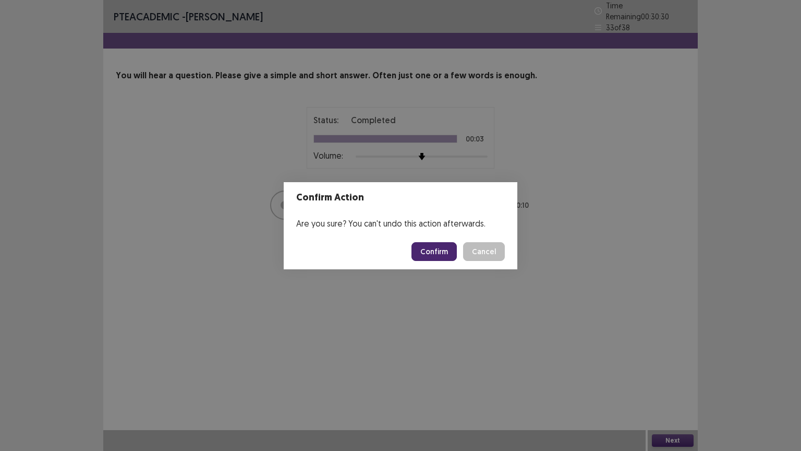
click at [441, 246] on button "Confirm" at bounding box center [433, 251] width 45 height 19
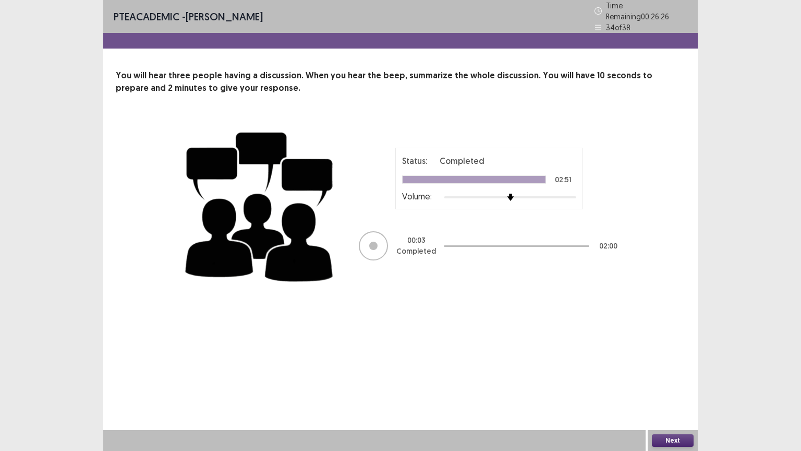
click at [666, 384] on button "Next" at bounding box center [673, 440] width 42 height 13
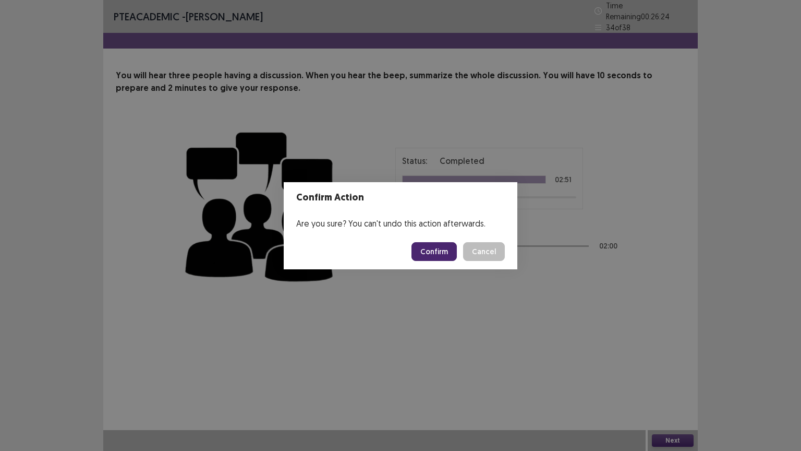
click at [436, 250] on button "Confirm" at bounding box center [433, 251] width 45 height 19
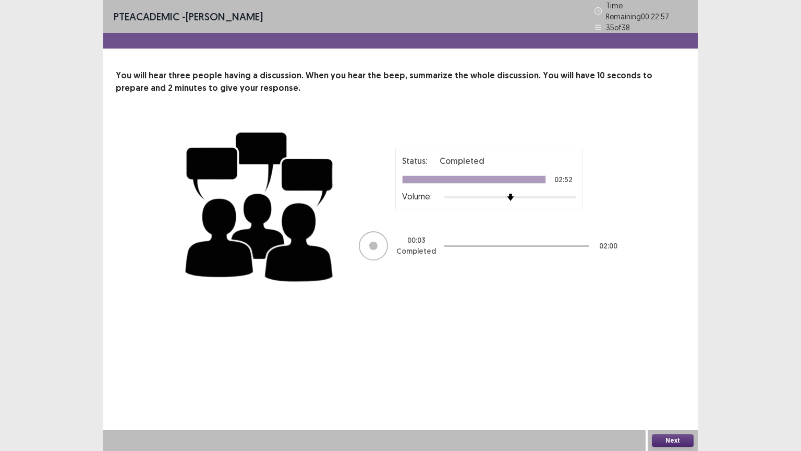
click at [669, 384] on button "Next" at bounding box center [673, 440] width 42 height 13
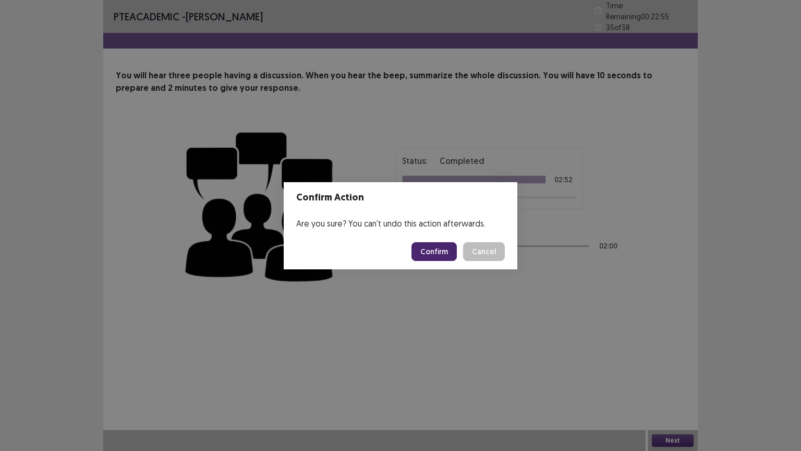
click at [434, 249] on button "Confirm" at bounding box center [433, 251] width 45 height 19
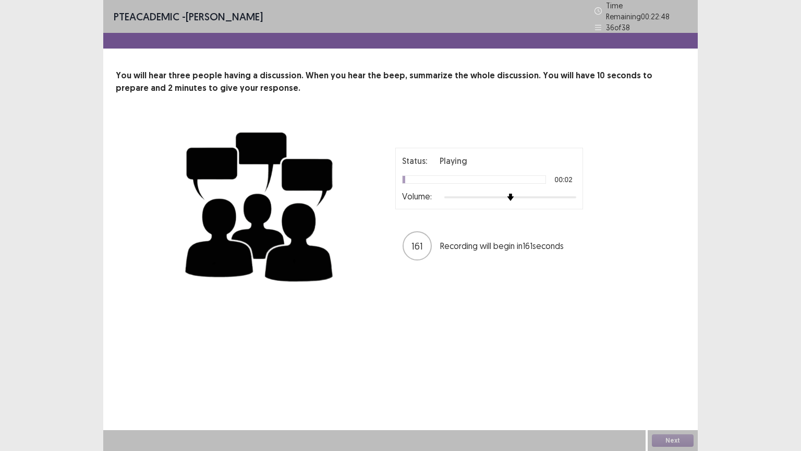
click at [447, 353] on div "PTE academic - [PERSON_NAME] Time Remaining 00 : 22 : 48 36 of 38 You will hear…" at bounding box center [400, 225] width 594 height 451
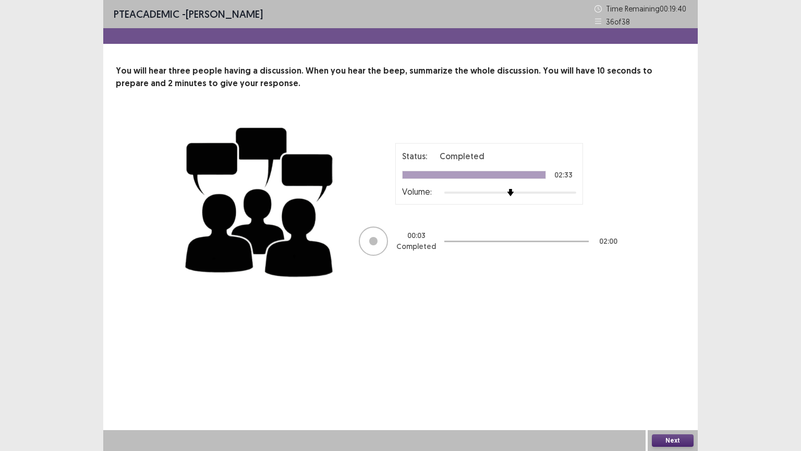
click at [342, 40] on div at bounding box center [400, 36] width 594 height 16
click at [373, 2] on div "PTE academic - [PERSON_NAME] Time Remaining 00 : 19 : 38 36 of 38" at bounding box center [400, 14] width 594 height 28
click at [381, 95] on div "You will hear three people having a discussion. When you hear the beep, summari…" at bounding box center [400, 175] width 594 height 221
click at [383, 25] on div "PTE academic - [PERSON_NAME] Time Remaining 00 : 19 : 34 36 of 38" at bounding box center [400, 14] width 594 height 28
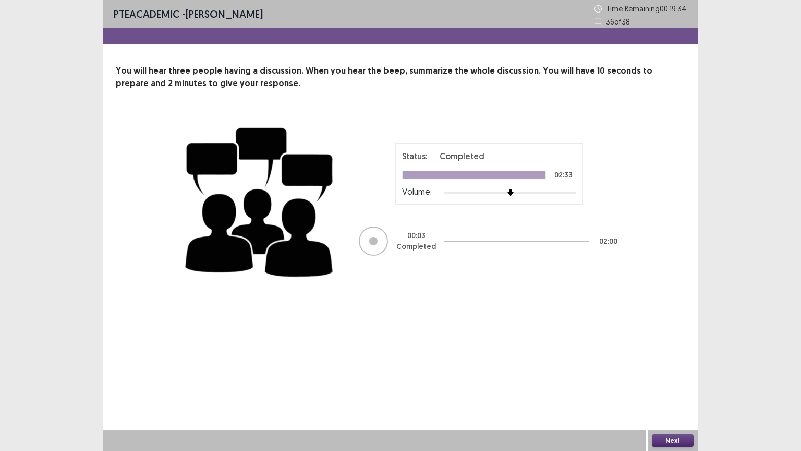
click at [383, 25] on div "PTE academic - [PERSON_NAME] Time Remaining 00 : 19 : 34 36 of 38" at bounding box center [400, 14] width 594 height 28
click at [388, 78] on p "You will hear three people having a discussion. When you hear the beep, summari…" at bounding box center [400, 77] width 569 height 25
